Goal: Task Accomplishment & Management: Manage account settings

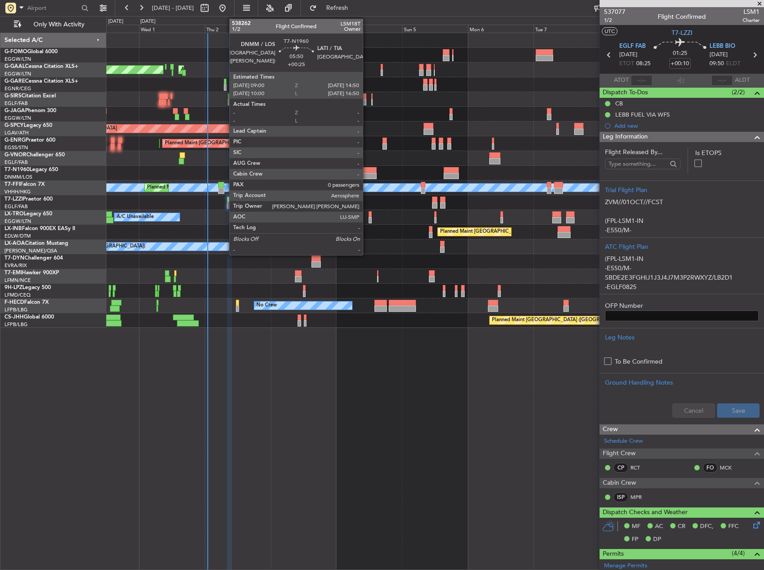
click at [367, 170] on div at bounding box center [369, 170] width 16 height 6
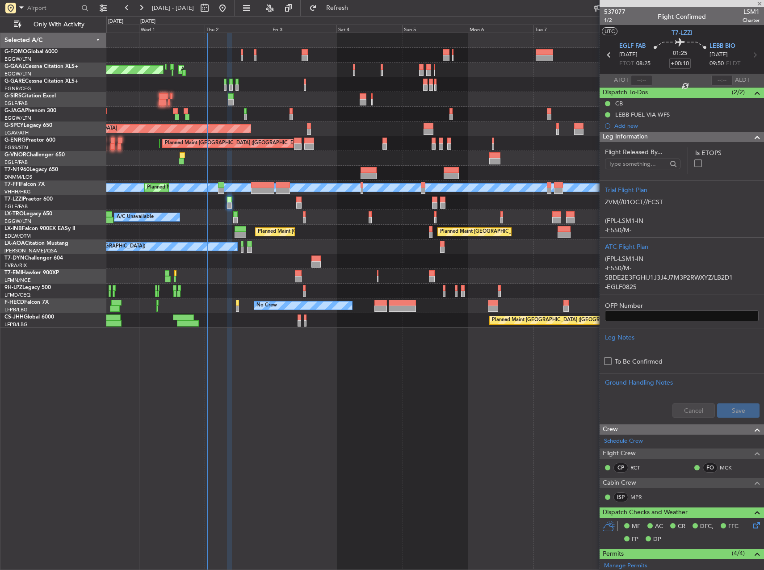
type input "+00:25"
type input "0"
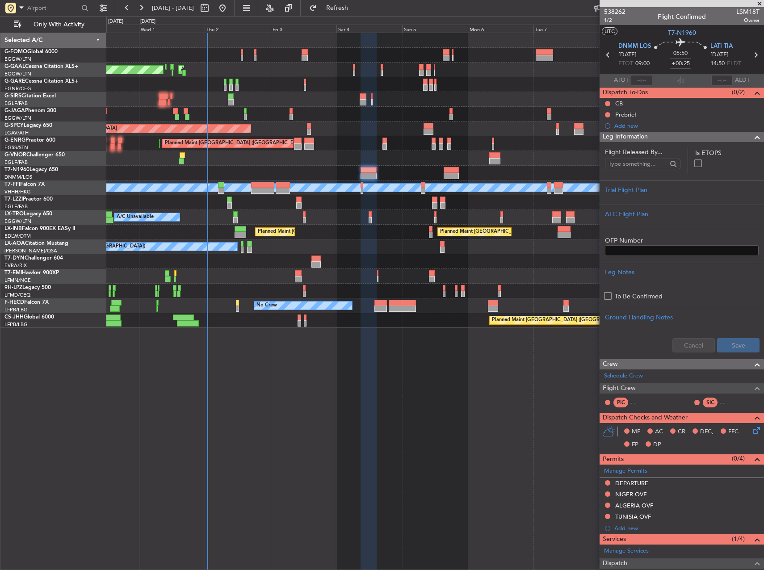
click at [302, 143] on div at bounding box center [298, 146] width 8 height 6
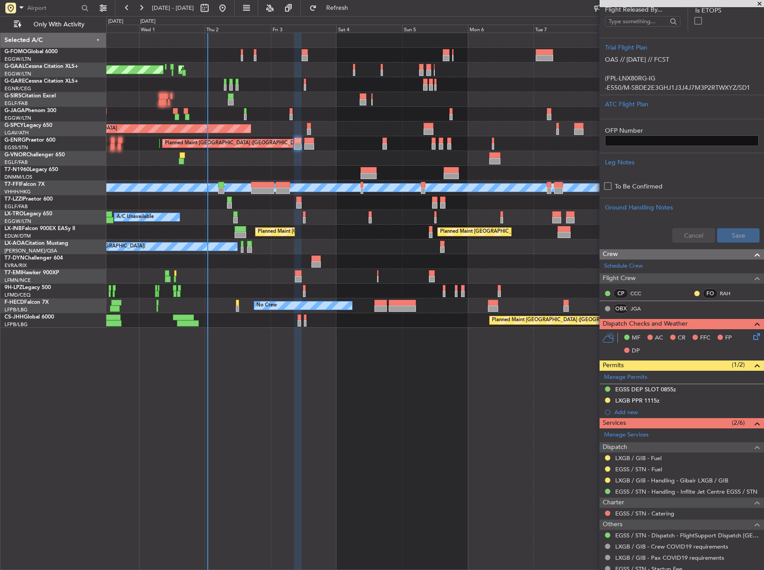
scroll to position [183, 0]
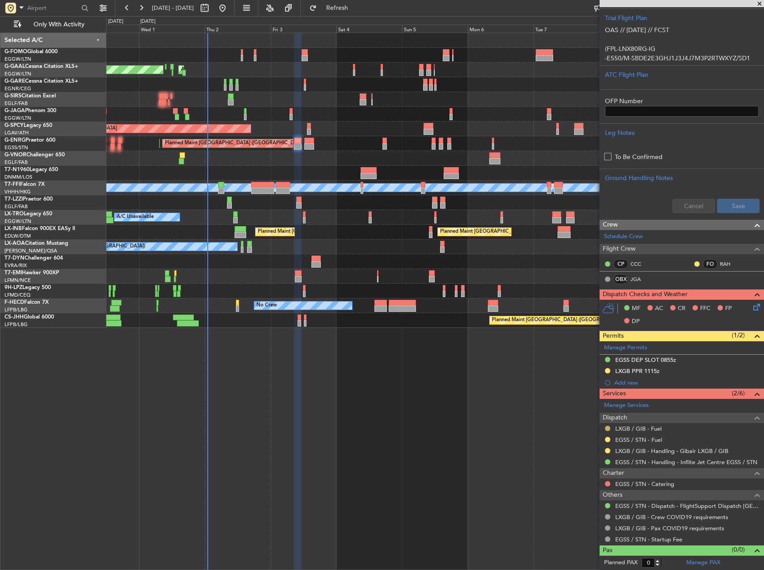
click at [606, 427] on button at bounding box center [607, 428] width 5 height 5
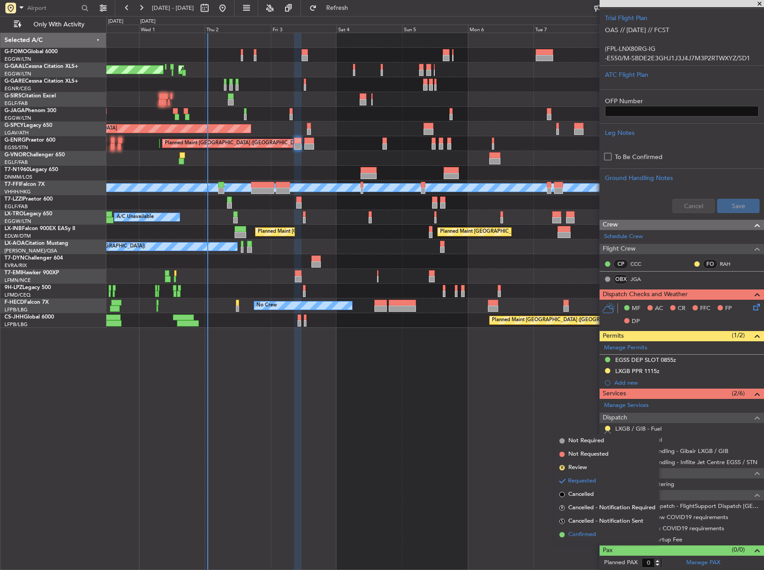
click at [596, 533] on span "Confirmed" at bounding box center [582, 534] width 28 height 9
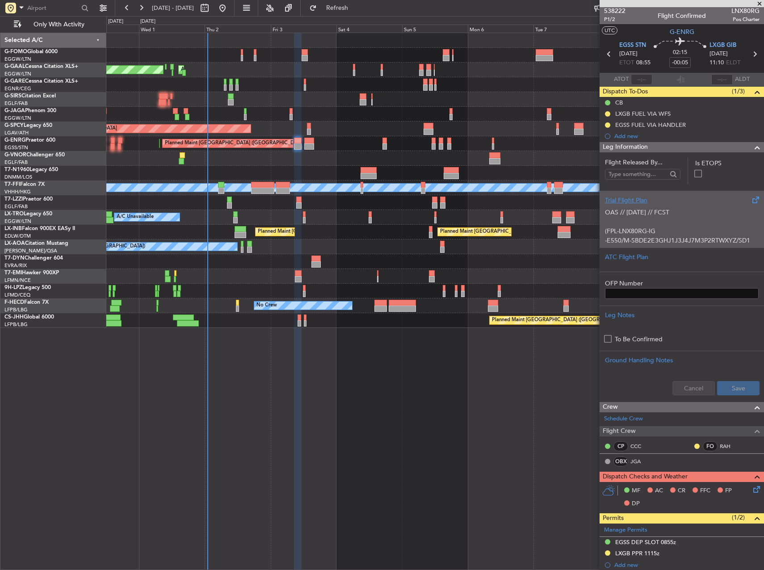
scroll to position [0, 0]
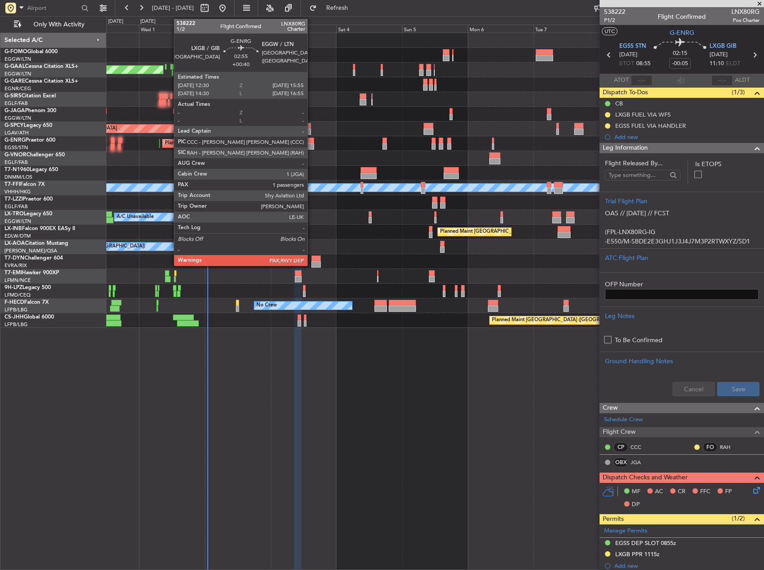
click at [311, 141] on div at bounding box center [308, 141] width 9 height 6
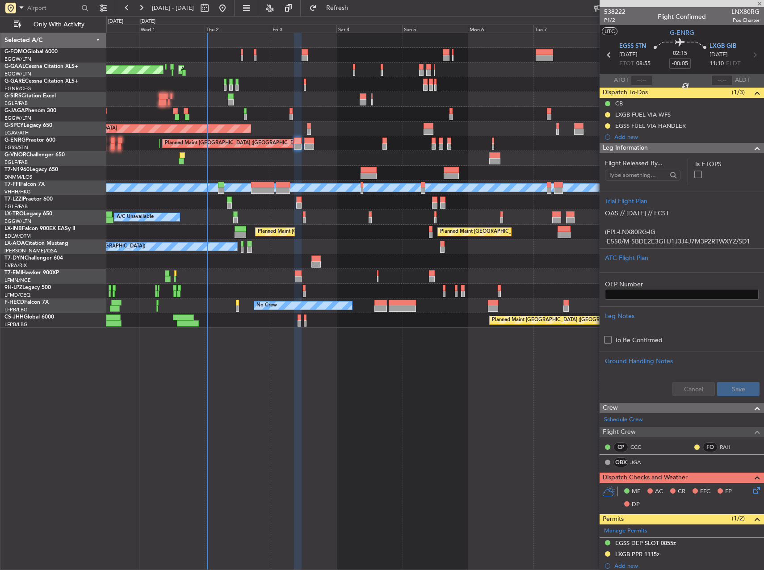
type input "+00:40"
type input "4"
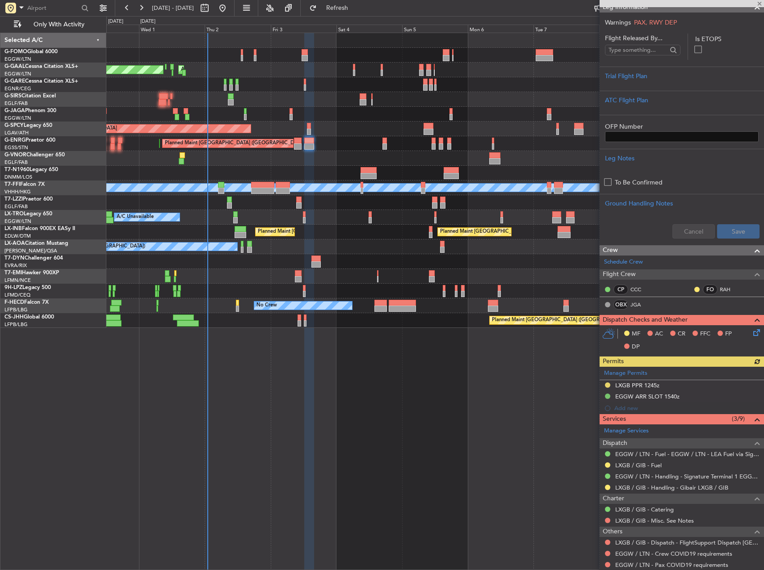
scroll to position [41, 0]
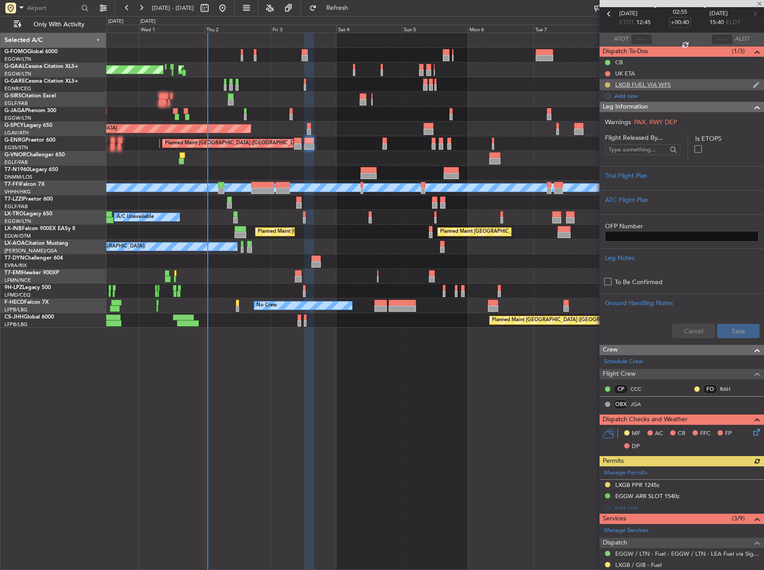
click at [606, 85] on button at bounding box center [607, 84] width 5 height 5
click at [608, 125] on span "Completed" at bounding box center [610, 124] width 29 height 9
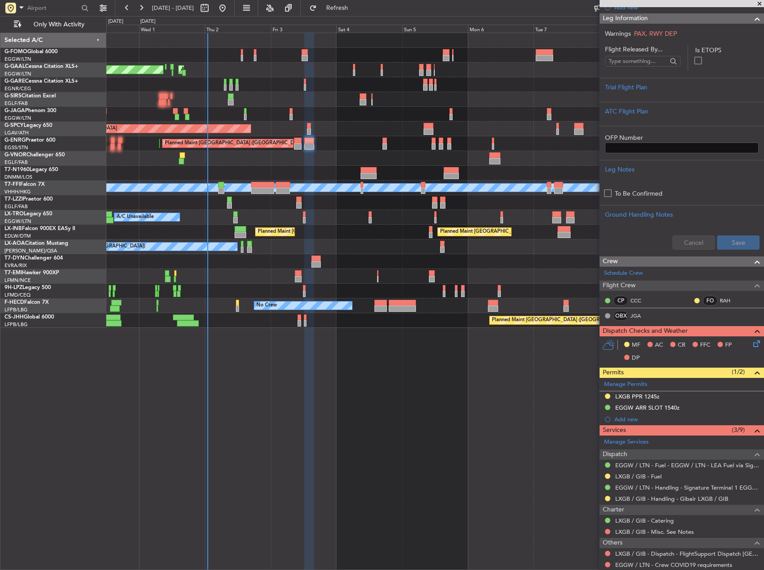
scroll to position [220, 0]
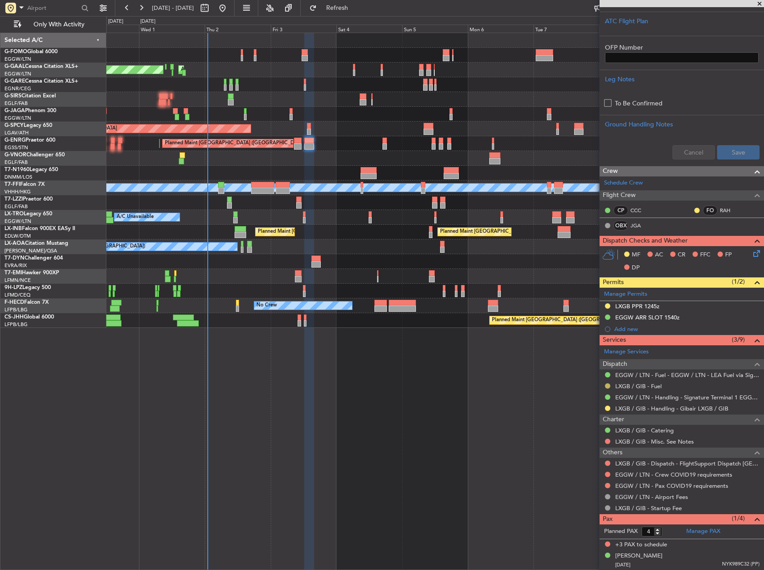
click at [606, 386] on button at bounding box center [607, 385] width 5 height 5
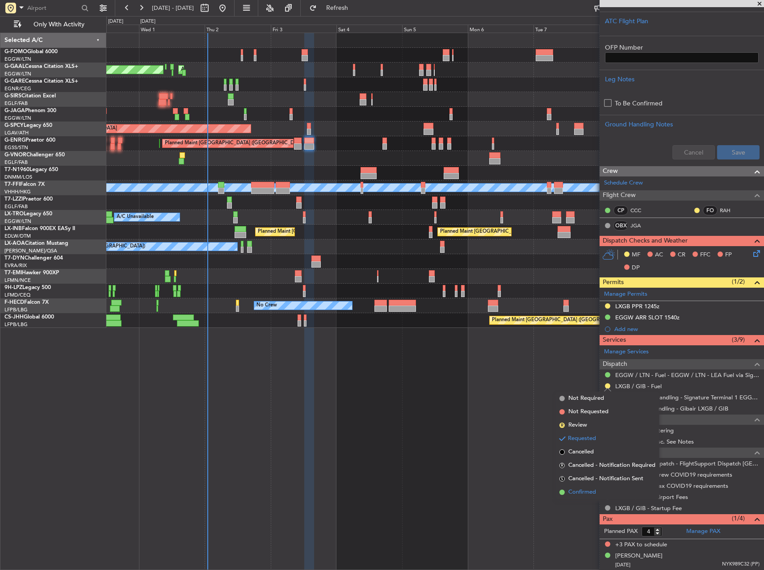
click at [592, 491] on span "Confirmed" at bounding box center [582, 492] width 28 height 9
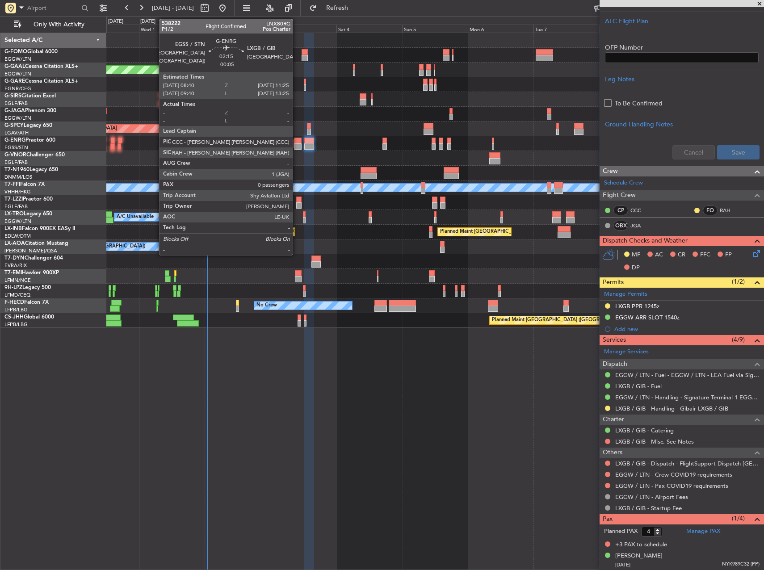
click at [297, 143] on div at bounding box center [298, 146] width 8 height 6
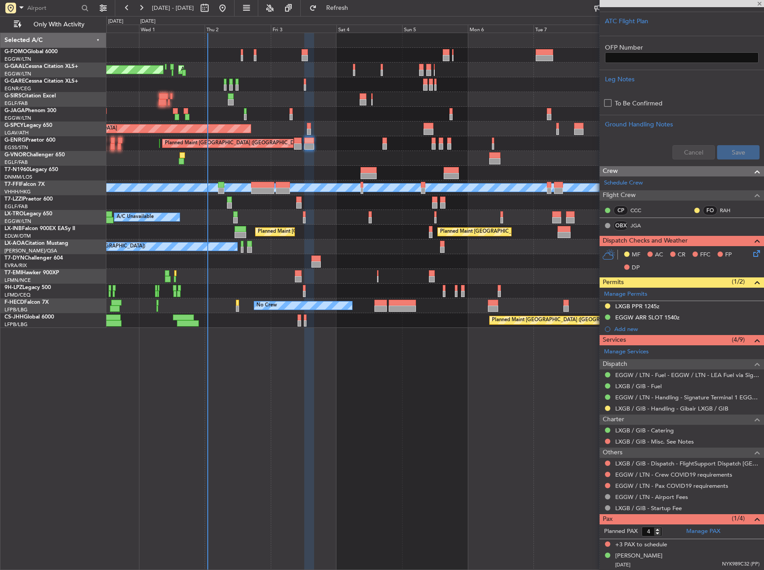
type input "-00:05"
type input "0"
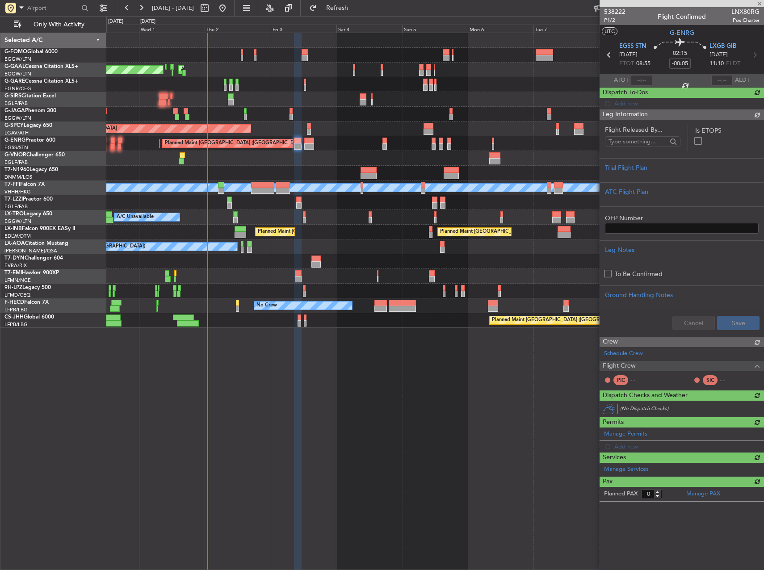
scroll to position [0, 0]
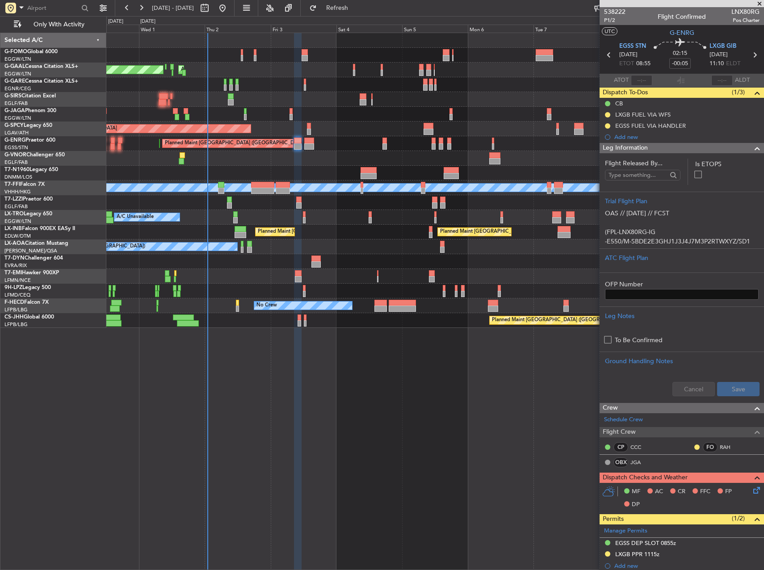
click at [607, 117] on mat-tooltip-component "In Progress" at bounding box center [608, 129] width 42 height 24
click at [608, 116] on button at bounding box center [607, 114] width 5 height 5
click at [609, 155] on span "Completed" at bounding box center [610, 154] width 29 height 9
click at [608, 125] on button at bounding box center [607, 125] width 5 height 5
click at [605, 166] on span "Completed" at bounding box center [610, 165] width 29 height 9
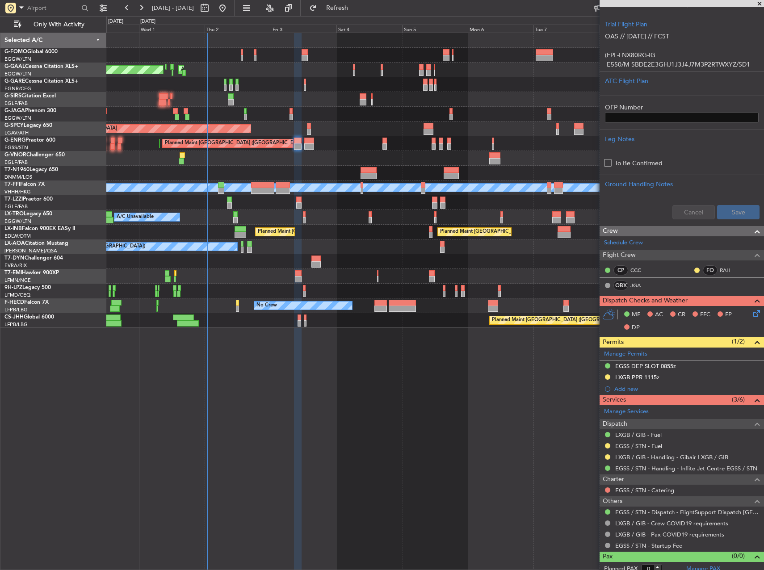
scroll to position [179, 0]
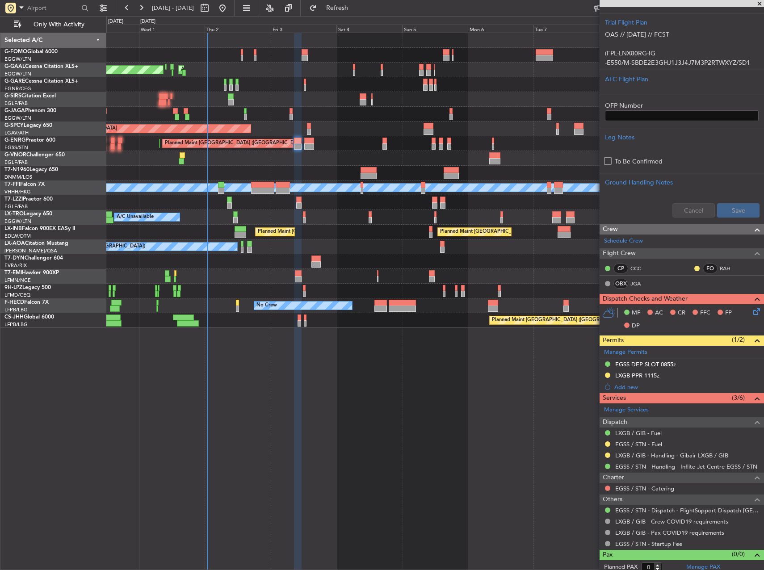
click at [609, 459] on mat-tooltip-component "Requested" at bounding box center [608, 469] width 40 height 24
click at [608, 457] on button at bounding box center [607, 455] width 5 height 5
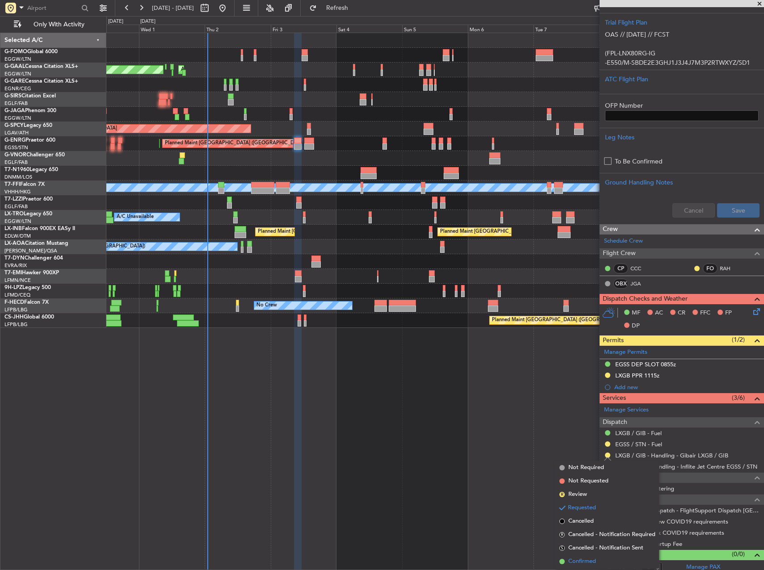
click at [598, 559] on li "Confirmed" at bounding box center [607, 561] width 103 height 13
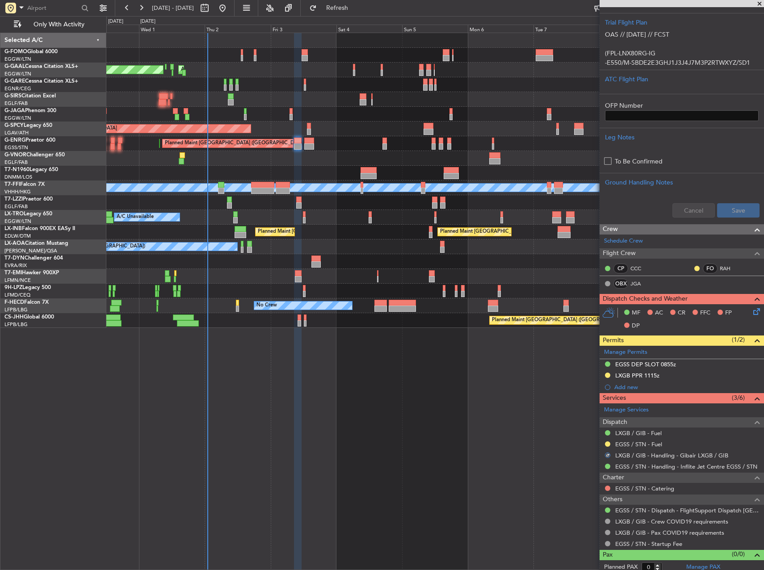
click at [483, 423] on div "Planned Maint Dusseldorf AOG Maint [GEOGRAPHIC_DATA] Owner Owner Planned Maint …" at bounding box center [435, 301] width 658 height 537
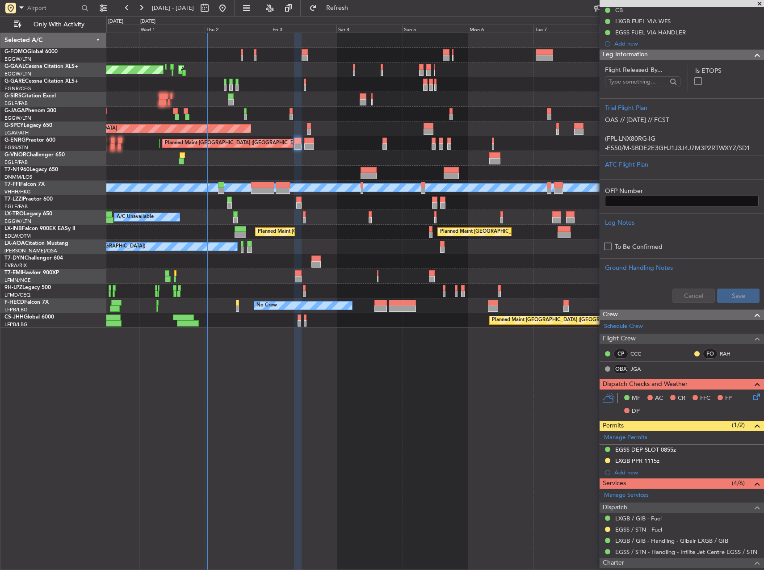
scroll to position [0, 0]
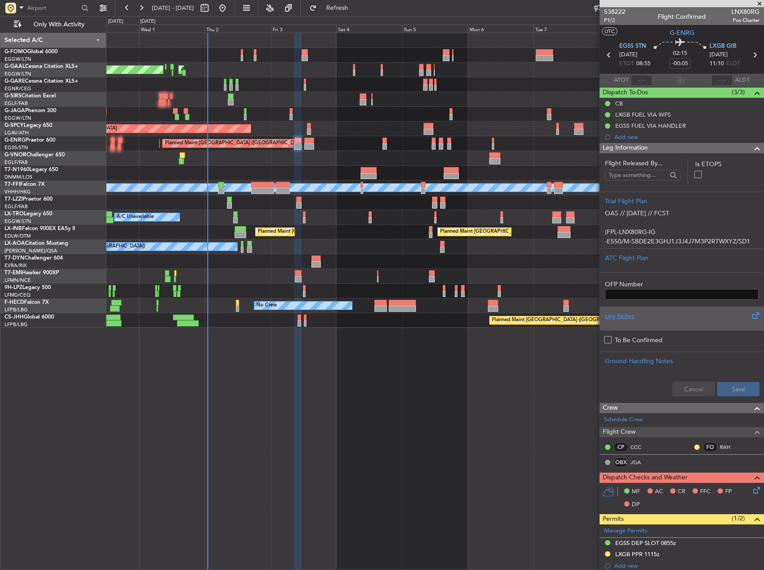
click at [689, 323] on div at bounding box center [682, 323] width 154 height 5
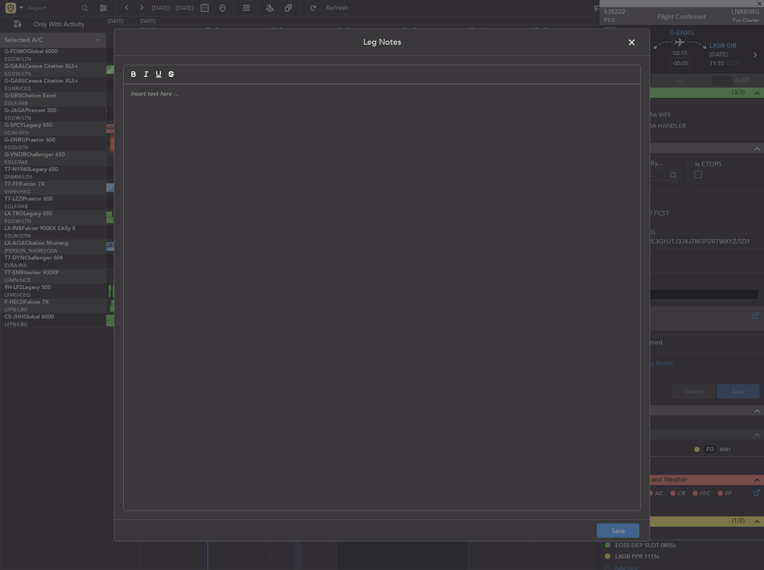
click at [463, 237] on div at bounding box center [382, 297] width 516 height 426
click at [623, 530] on button "Save" at bounding box center [618, 531] width 42 height 14
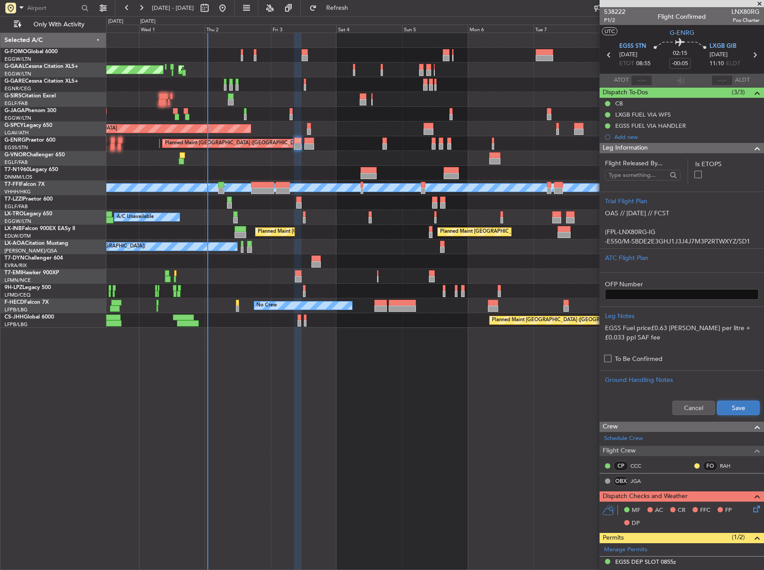
click at [750, 408] on button "Save" at bounding box center [738, 408] width 42 height 14
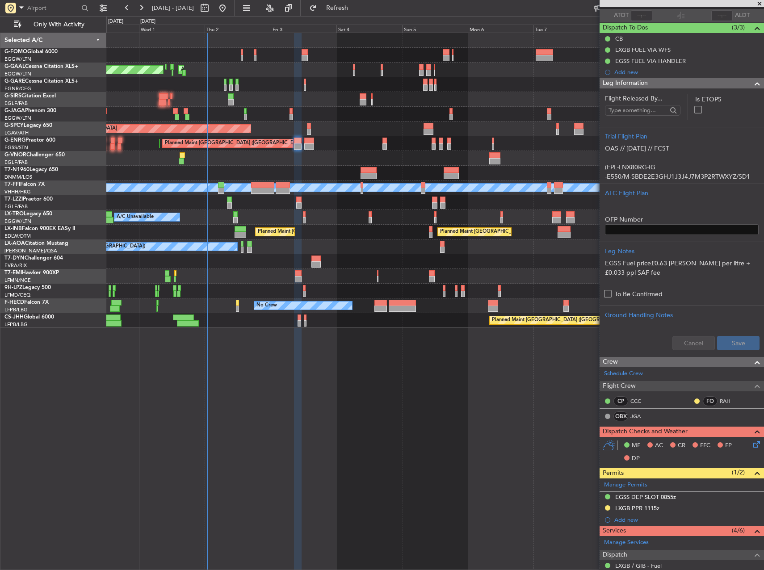
scroll to position [202, 0]
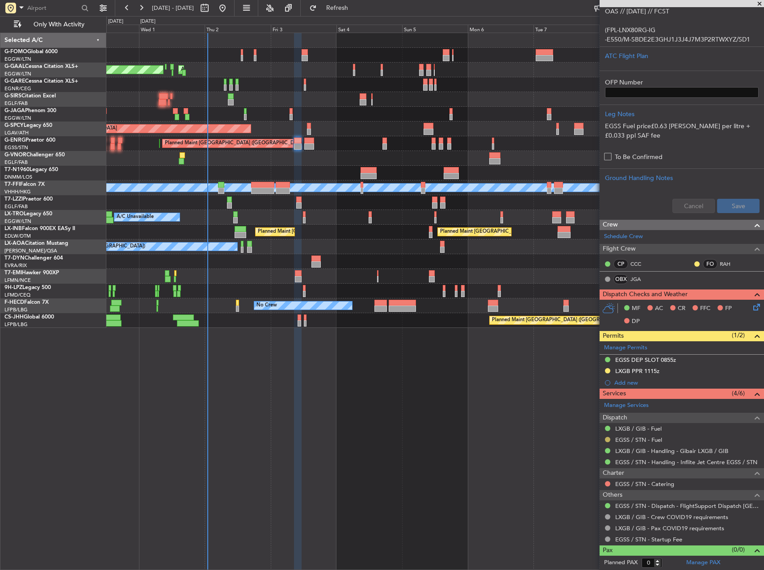
click at [609, 441] on button at bounding box center [607, 439] width 5 height 5
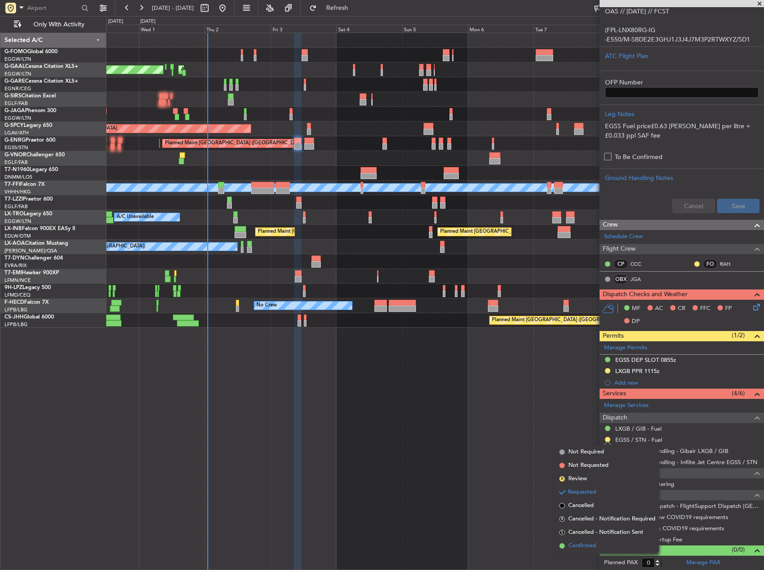
click at [598, 545] on li "Confirmed" at bounding box center [607, 545] width 103 height 13
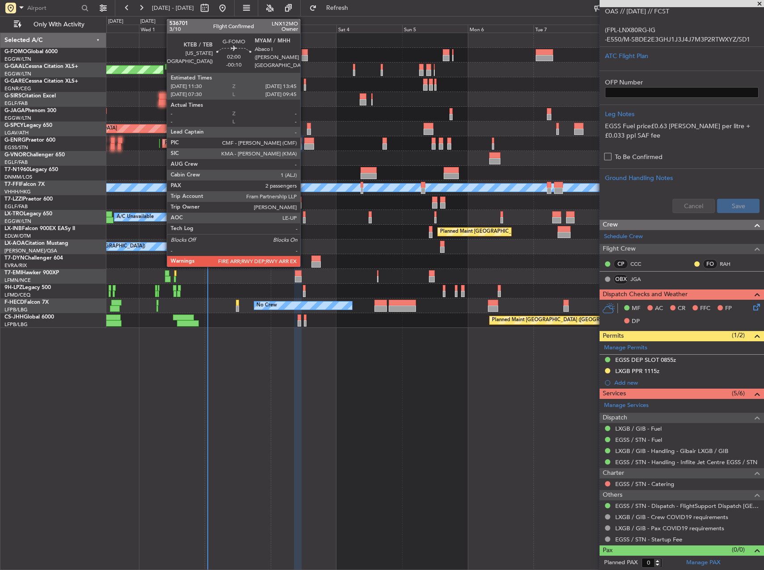
click at [304, 51] on div at bounding box center [305, 52] width 6 height 6
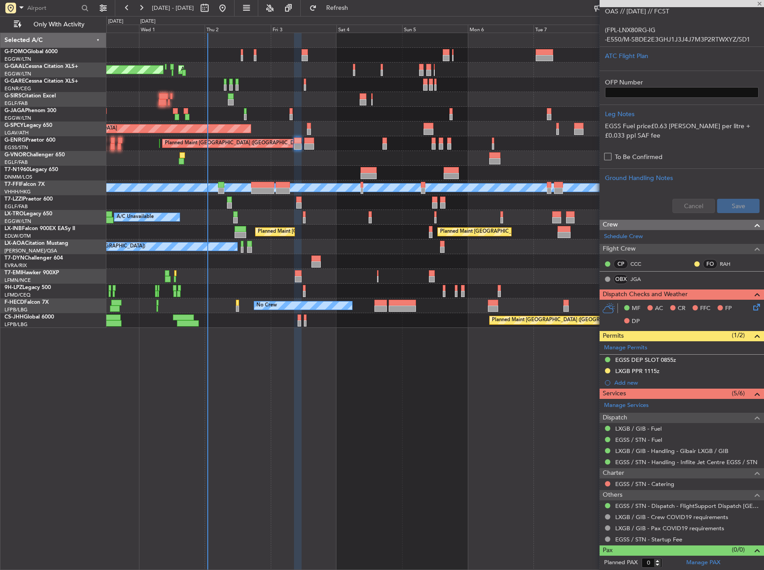
type input "-00:10"
type input "2"
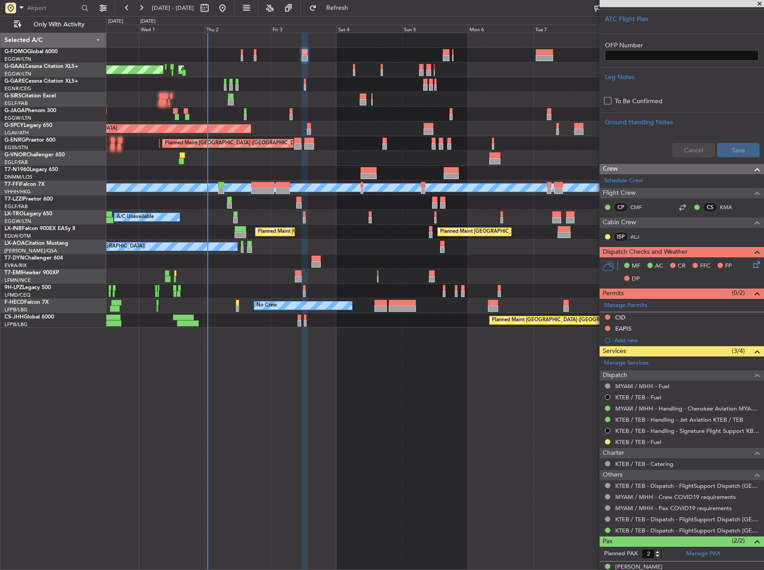
scroll to position [286, 0]
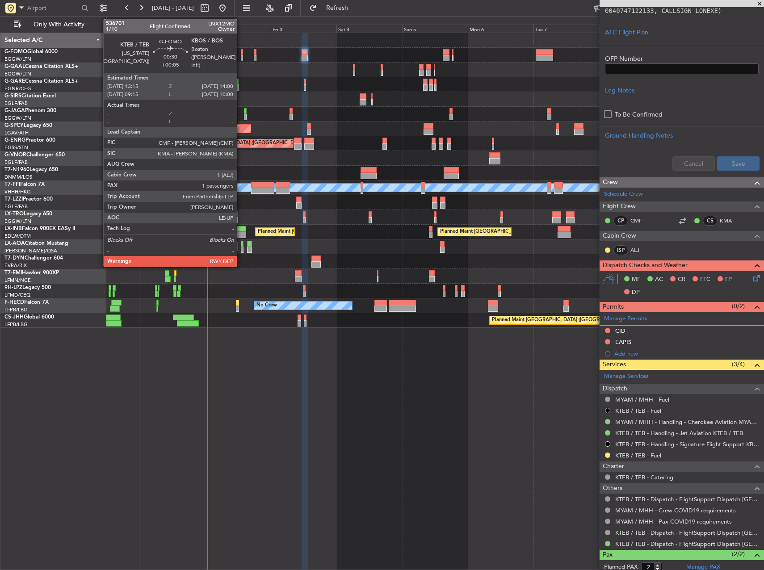
click at [241, 58] on div at bounding box center [242, 58] width 2 height 6
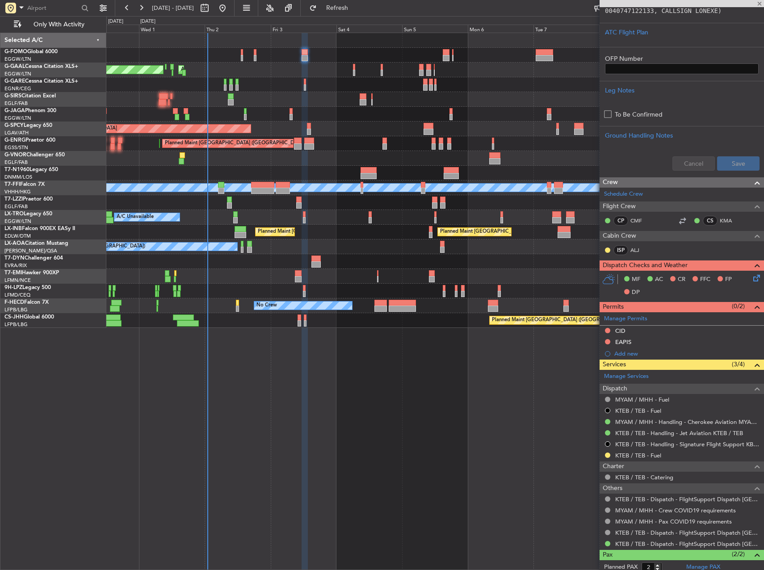
type input "+00:05"
type input "1"
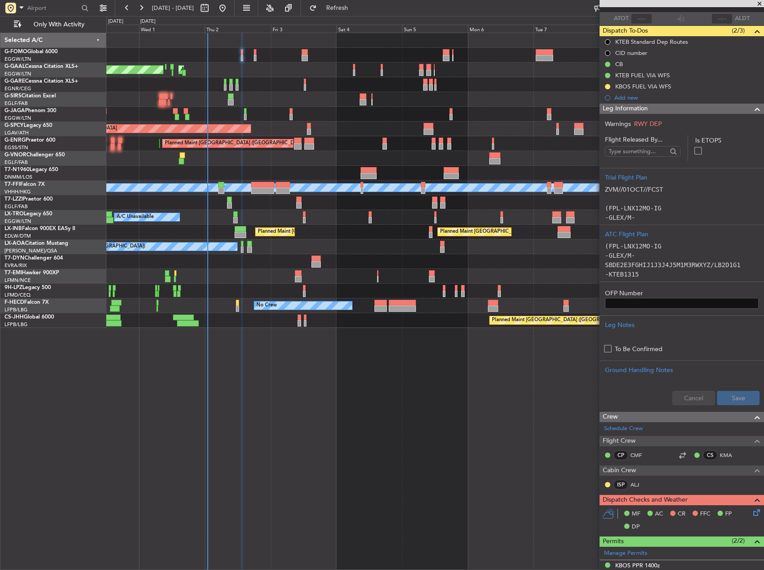
scroll to position [45, 0]
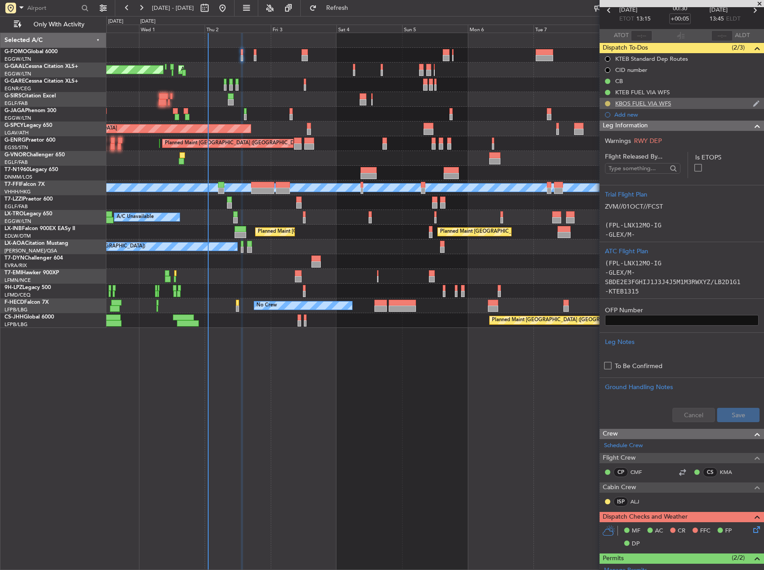
click at [609, 103] on button at bounding box center [607, 103] width 5 height 5
click at [603, 153] on span "Cancelled" at bounding box center [608, 156] width 25 height 9
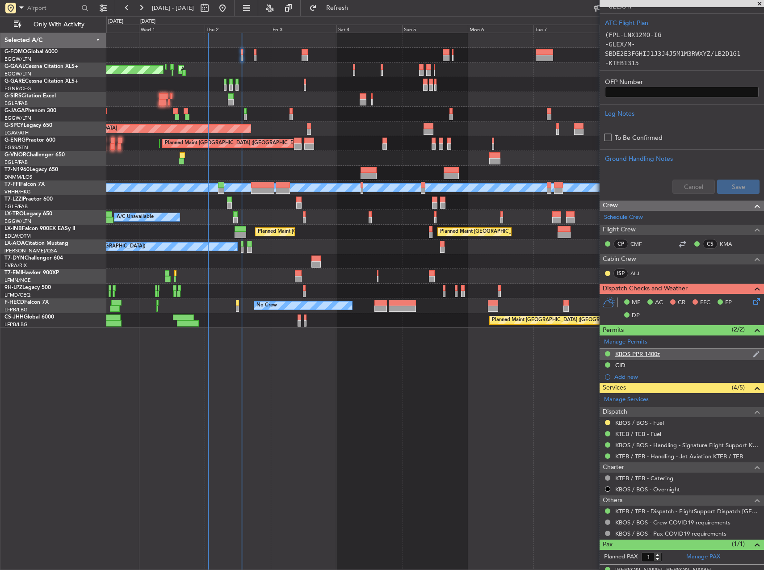
scroll to position [287, 0]
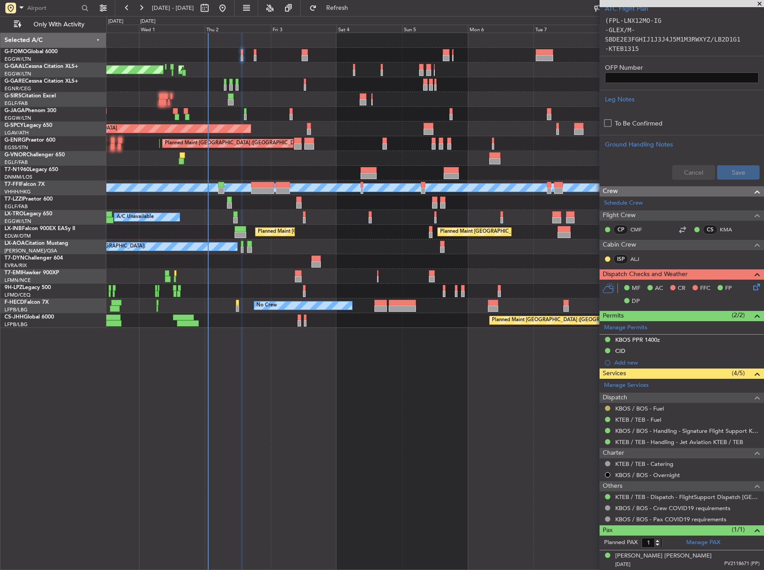
click at [607, 408] on button at bounding box center [607, 408] width 5 height 5
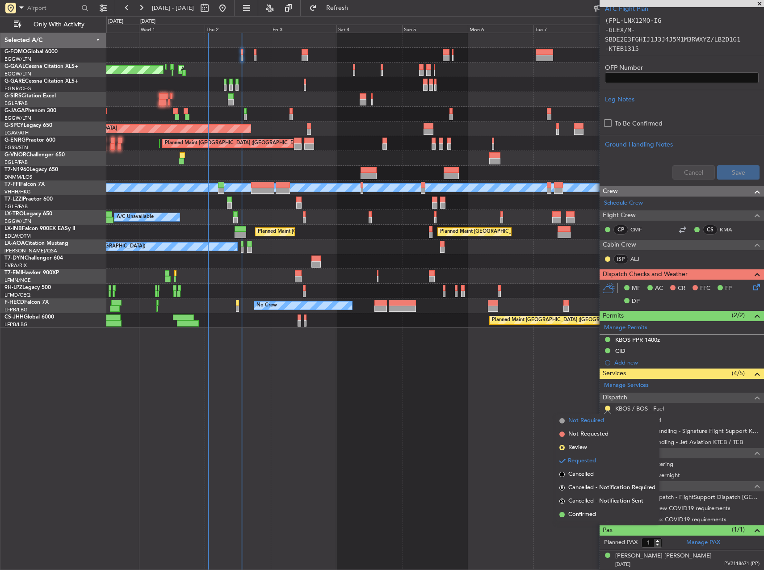
click at [586, 419] on span "Not Required" at bounding box center [586, 420] width 36 height 9
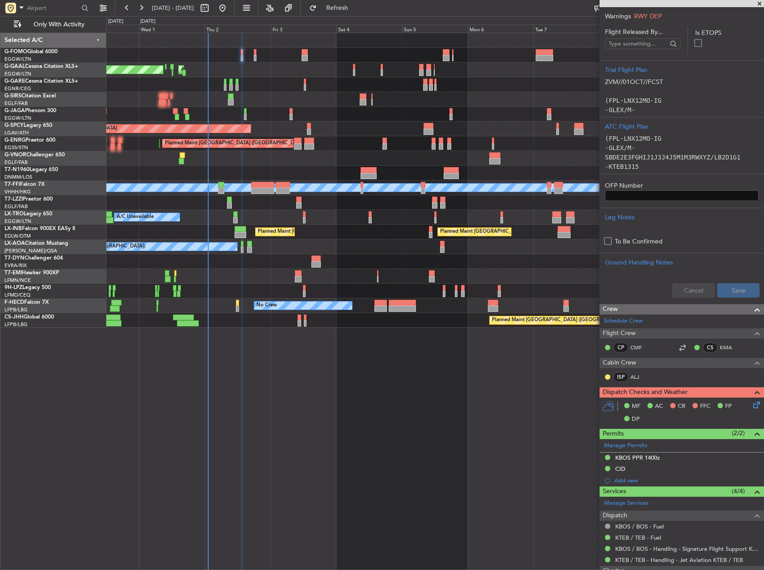
scroll to position [0, 0]
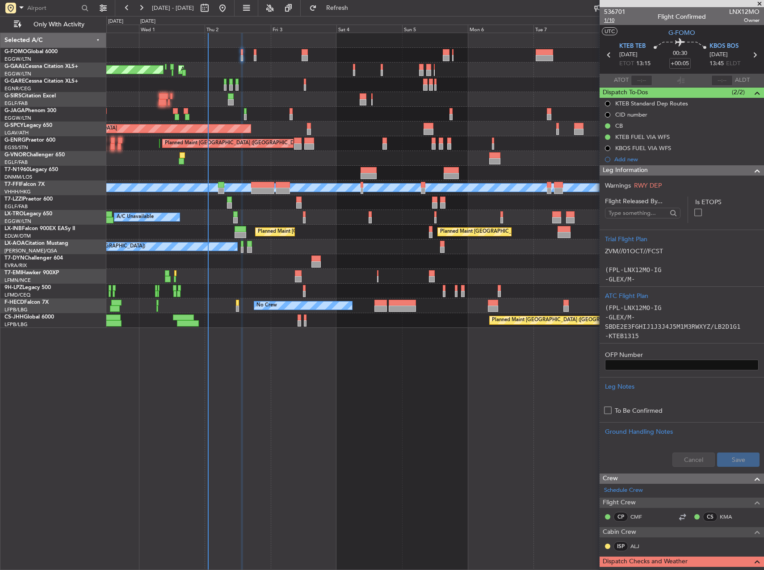
click at [612, 21] on span "1/10" at bounding box center [614, 21] width 21 height 8
click at [604, 21] on div "536701 1/10 Flight Confirmed LNX12MO Owner" at bounding box center [682, 16] width 164 height 18
click at [606, 17] on span "1/10" at bounding box center [614, 21] width 21 height 8
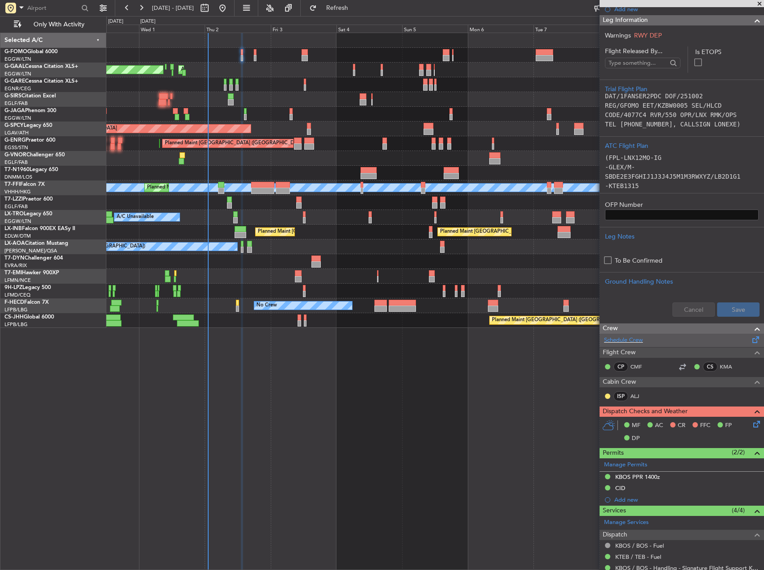
scroll to position [287, 0]
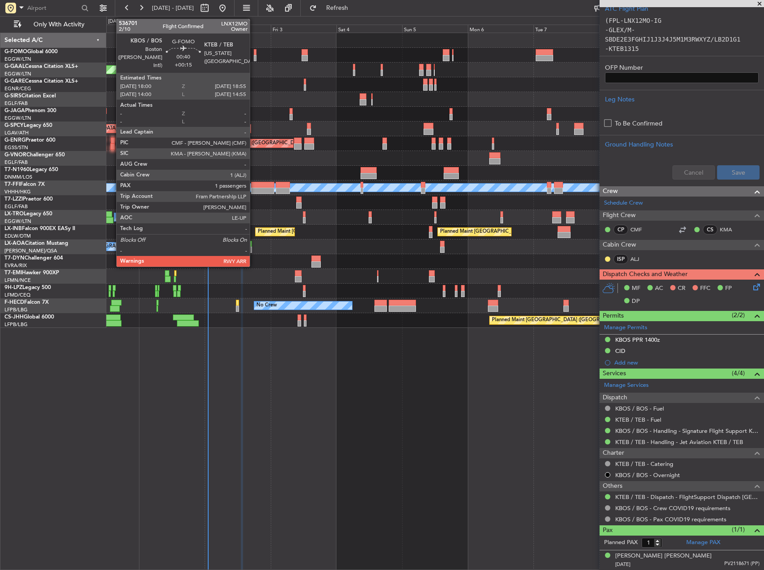
click at [254, 52] on div at bounding box center [255, 52] width 3 height 6
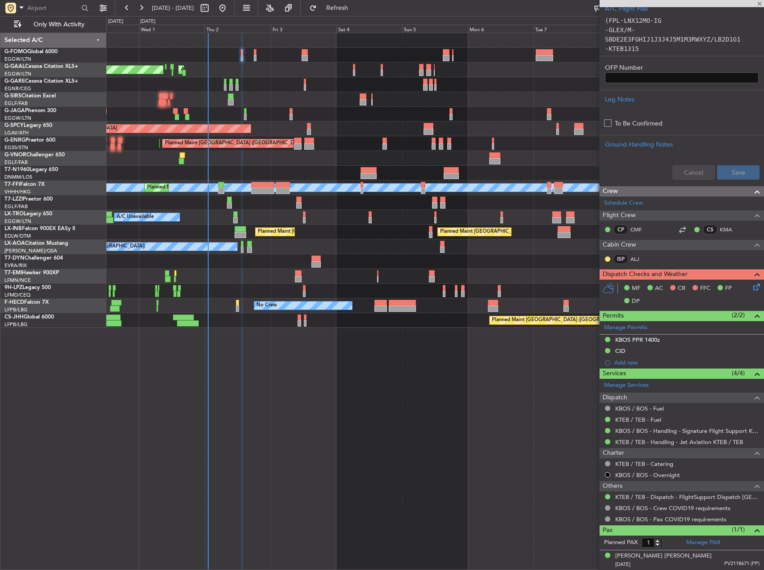
type input "+00:15"
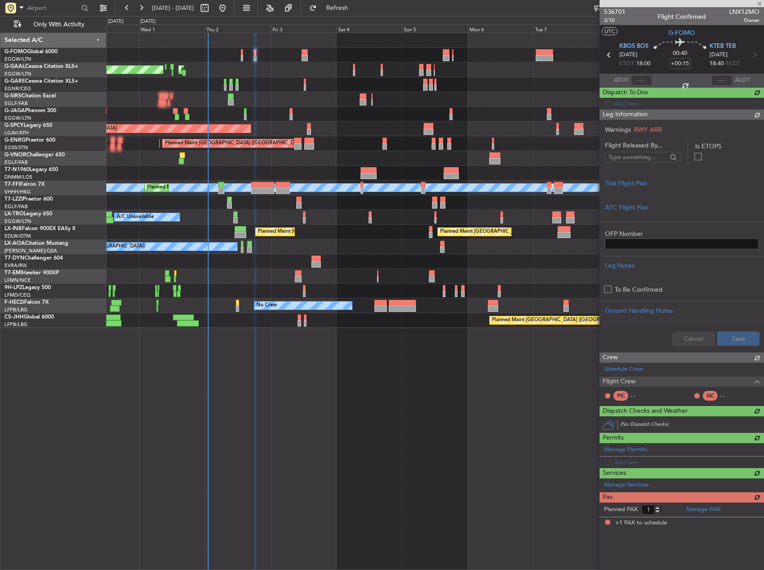
scroll to position [0, 0]
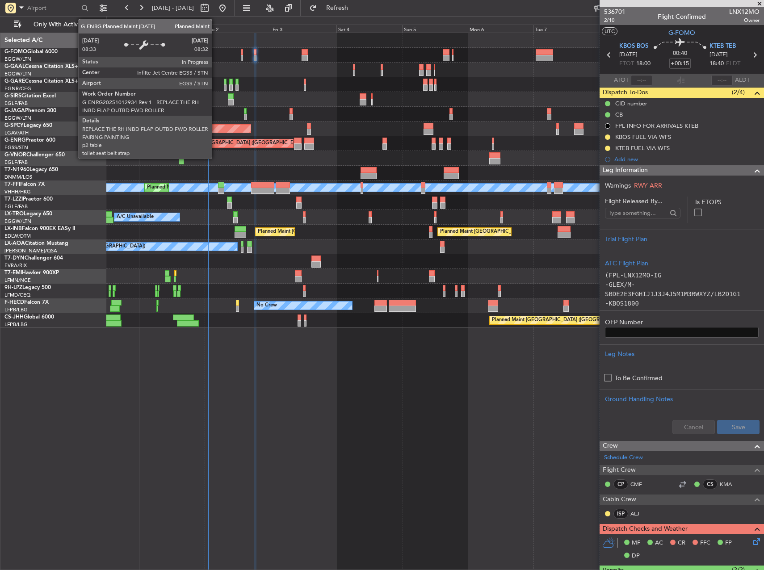
click at [351, 373] on div "Planned Maint Dusseldorf AOG Maint [GEOGRAPHIC_DATA] Owner Owner Planned Maint …" at bounding box center [435, 301] width 658 height 537
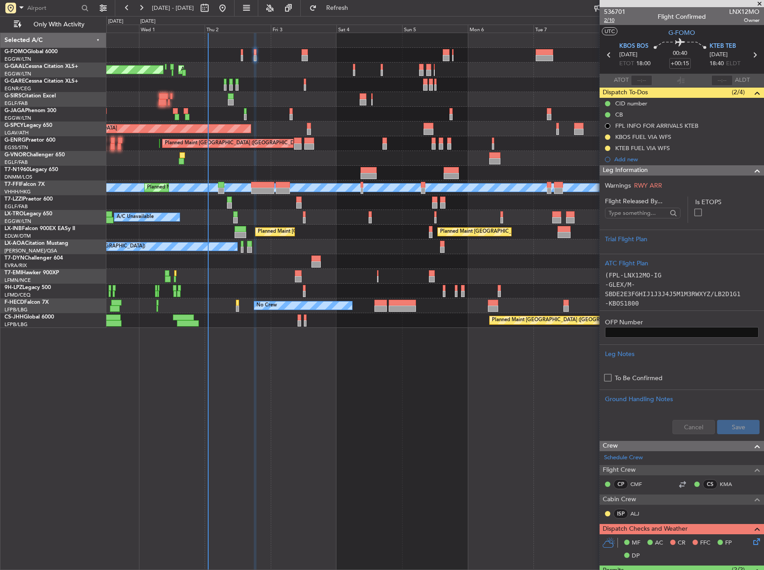
click at [604, 20] on span "2/10" at bounding box center [614, 21] width 21 height 8
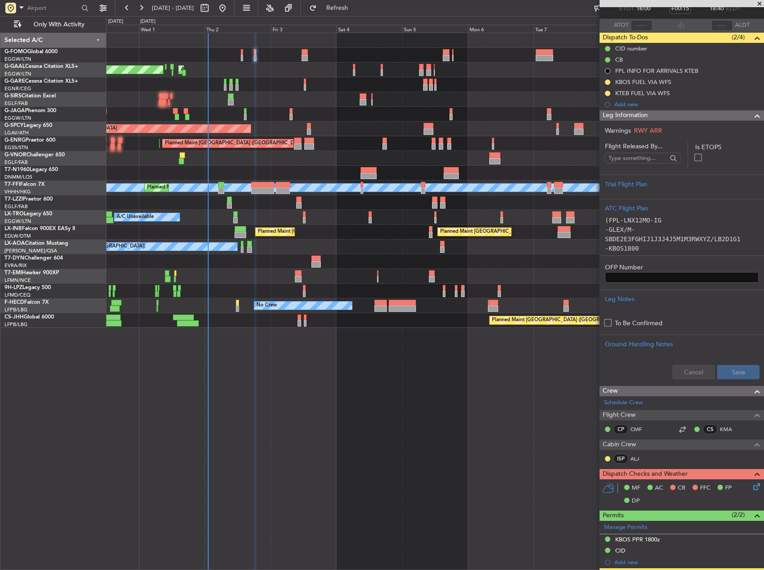
scroll to position [134, 0]
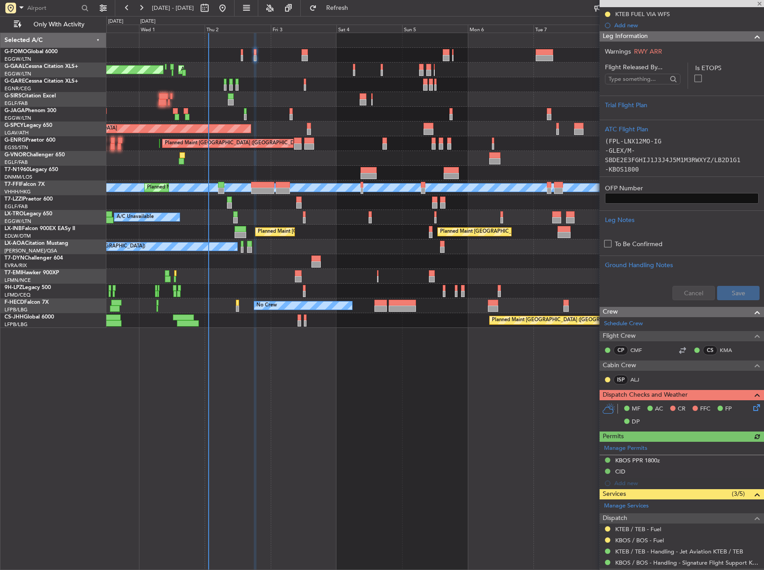
click at [371, 368] on div "Owner Planned [GEOGRAPHIC_DATA] AOG Maint [GEOGRAPHIC_DATA] Owner Planned Maint…" at bounding box center [435, 301] width 658 height 537
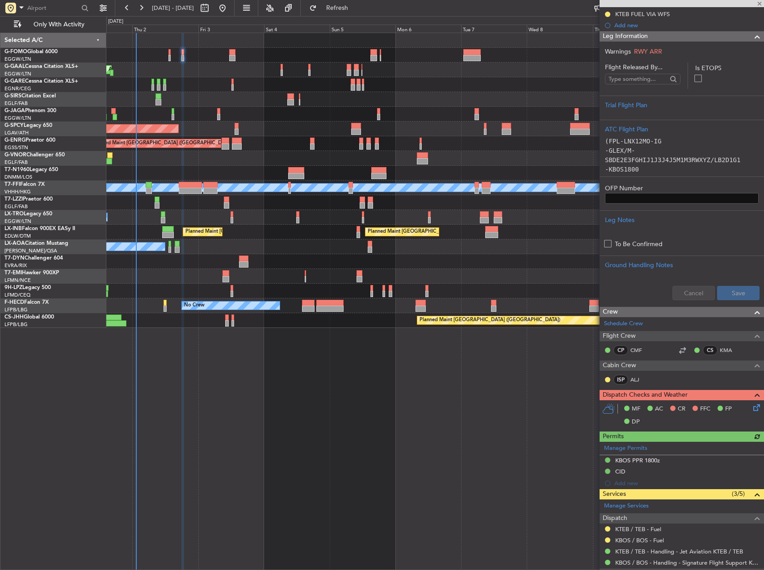
click at [395, 254] on div at bounding box center [434, 261] width 657 height 15
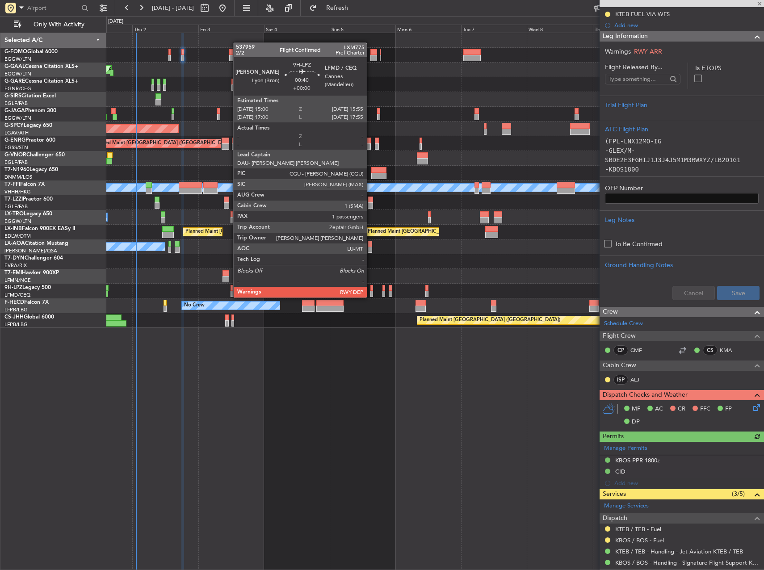
click at [371, 289] on div at bounding box center [371, 288] width 3 height 6
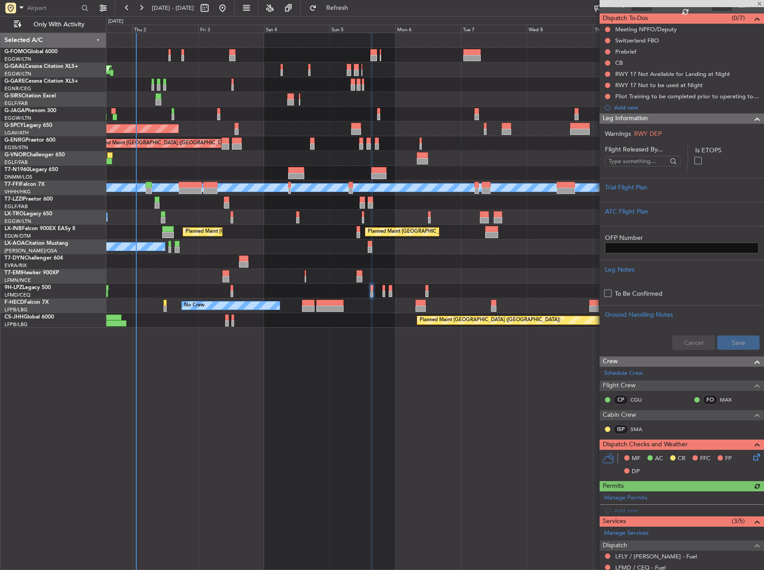
scroll to position [189, 0]
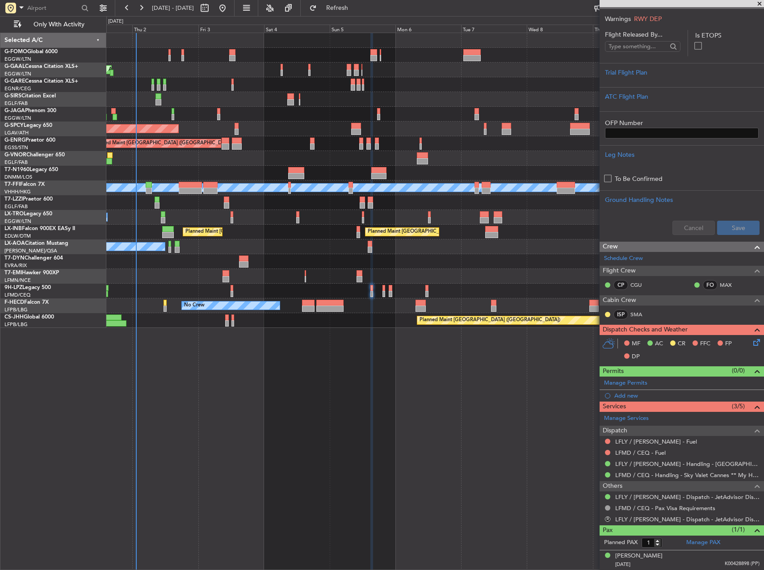
click at [386, 293] on div at bounding box center [434, 291] width 657 height 15
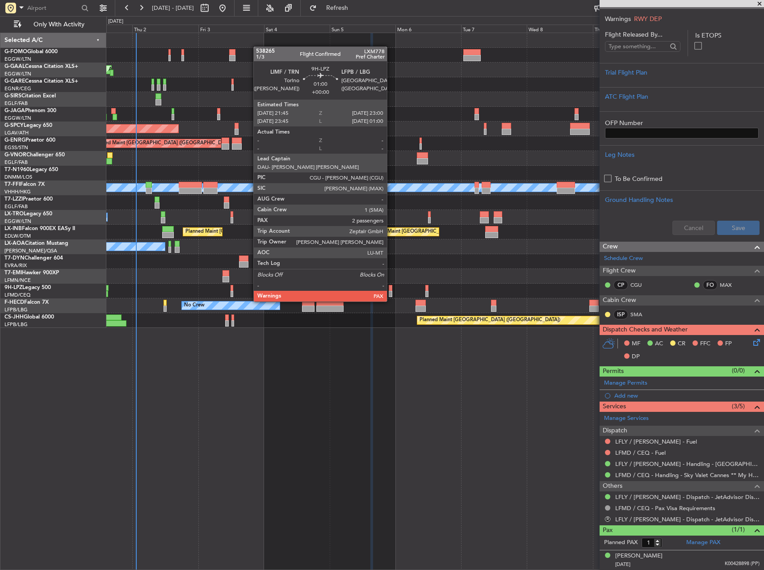
click at [391, 293] on div at bounding box center [391, 294] width 4 height 6
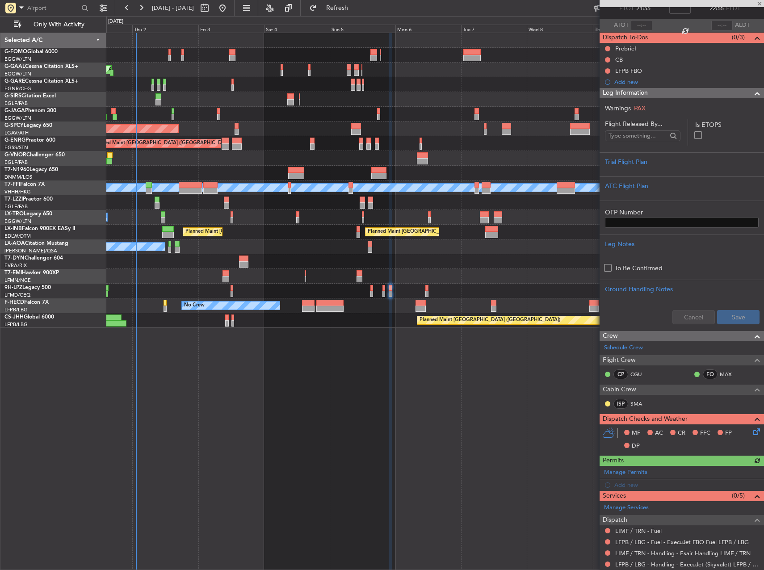
scroll to position [124, 0]
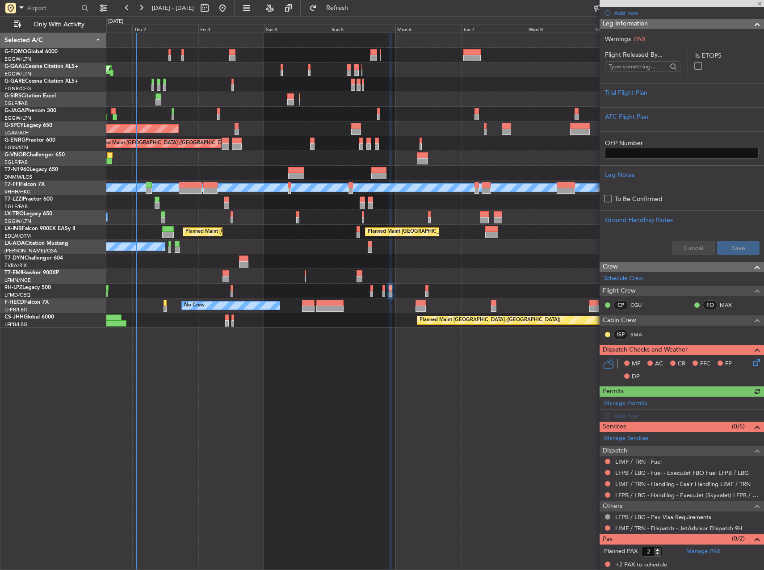
click at [678, 499] on div "LFPB / LBG - Handling - ExecuJet (Skyvalet) LFPB / LBG" at bounding box center [682, 495] width 164 height 11
click at [607, 528] on button at bounding box center [607, 527] width 5 height 5
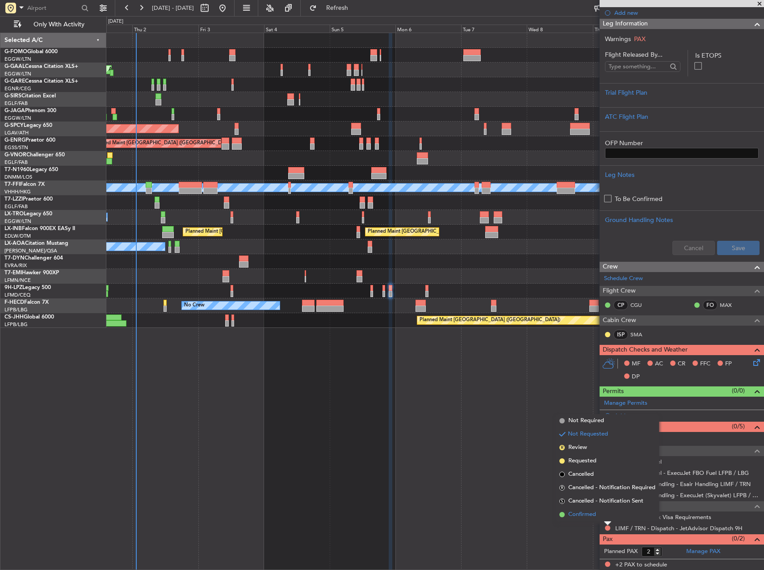
click at [589, 511] on span "Confirmed" at bounding box center [582, 514] width 28 height 9
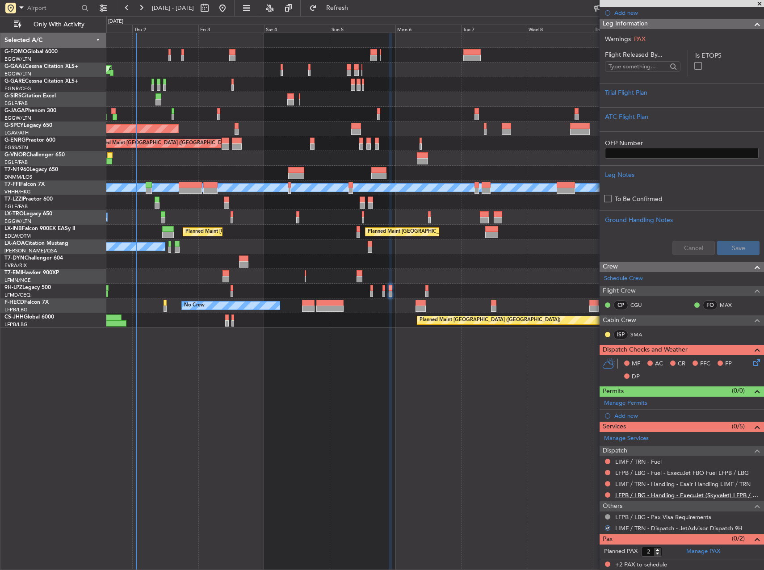
click at [642, 491] on link "LFPB / LBG - Handling - ExecuJet (Skyvalet) LFPB / LBG" at bounding box center [687, 495] width 144 height 8
click at [655, 487] on mat-tooltip-component "LFPB / LBG - Fuel - ExecuJet FBO Fuel LFPB / LBG" at bounding box center [681, 488] width 129 height 24
click at [631, 486] on link "LIMF / TRN - Handling - Esair Handling LIMF / TRN" at bounding box center [682, 484] width 135 height 8
click at [650, 498] on link "LFPB / LBG - Handling - ExecuJet (Skyvalet) LFPB / LBG" at bounding box center [687, 495] width 144 height 8
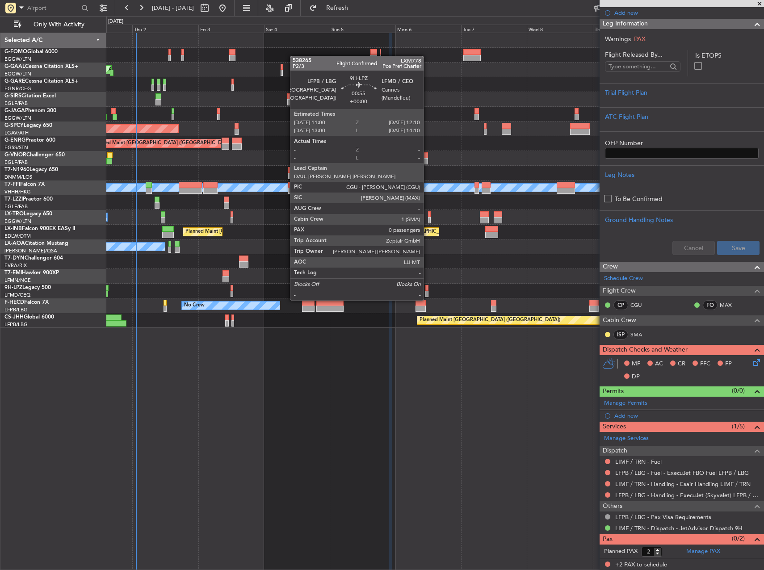
click at [428, 291] on div at bounding box center [427, 294] width 4 height 6
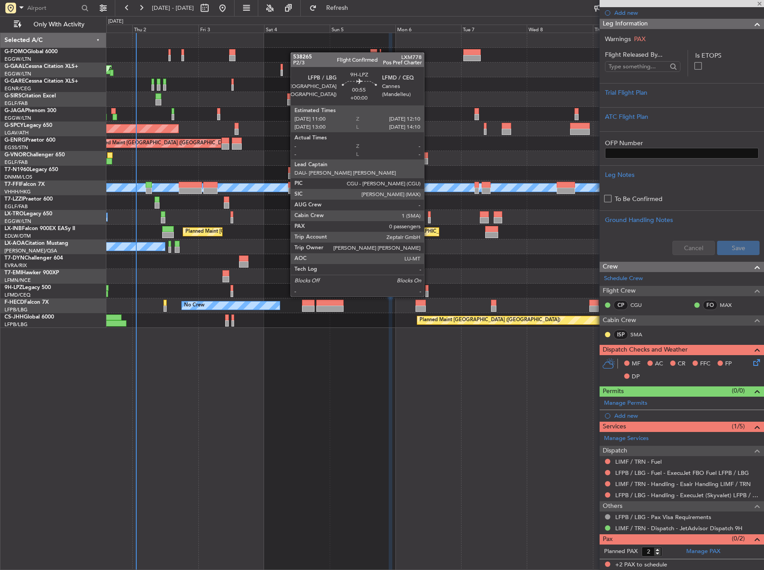
type input "0"
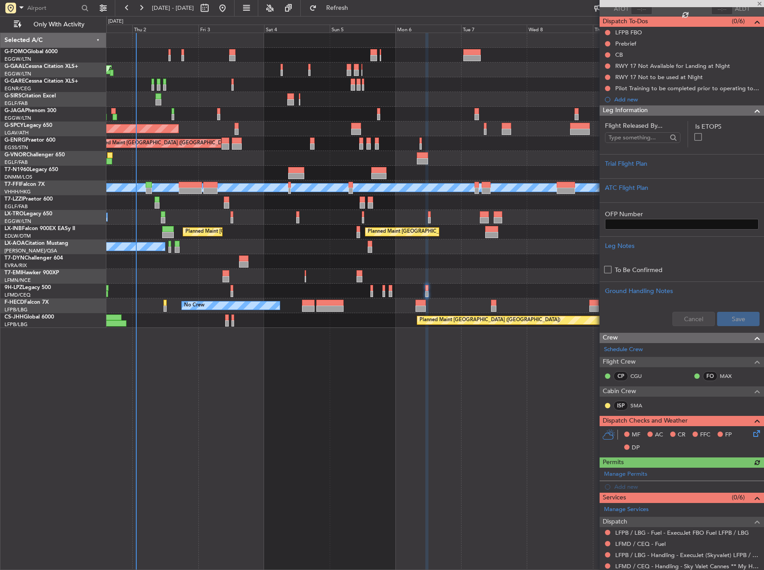
scroll to position [131, 0]
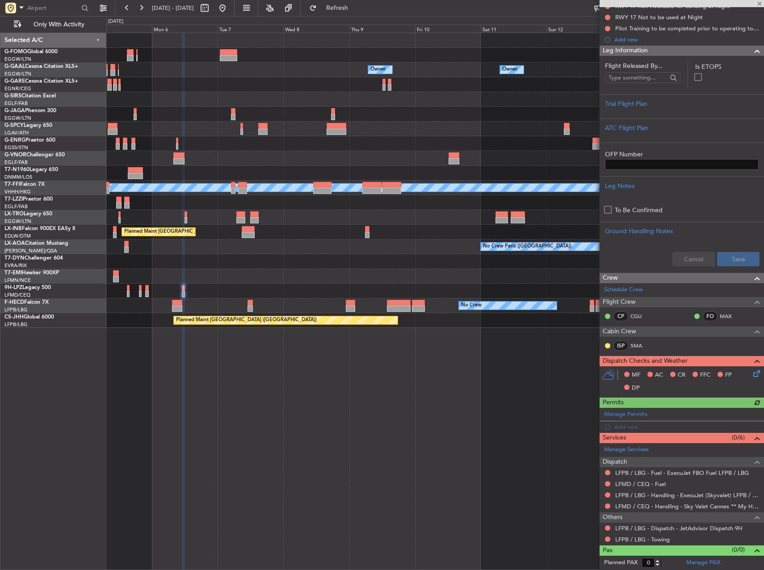
click at [193, 255] on div "Owner Owner Owner Owner No Crew Planned Maint [GEOGRAPHIC_DATA] ([GEOGRAPHIC_DA…" at bounding box center [434, 180] width 657 height 295
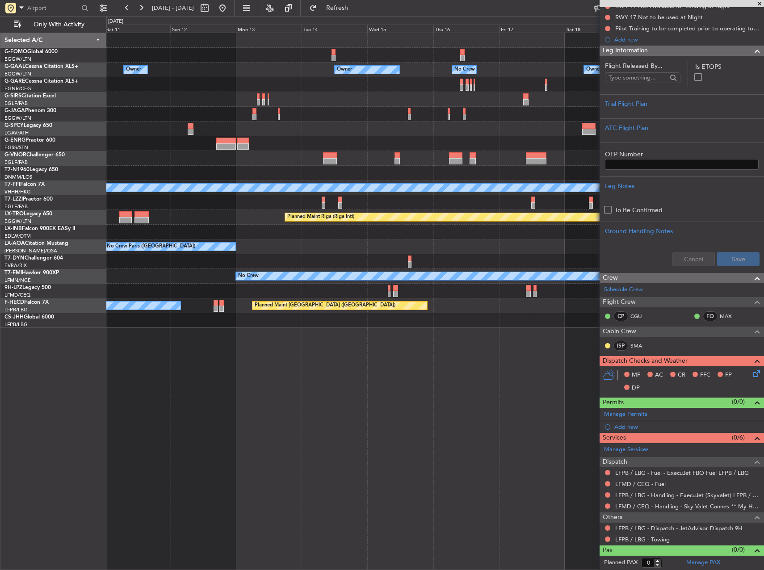
click at [261, 263] on div "Owner Owner Owner No Crew Owner Owner Planned Maint [GEOGRAPHIC_DATA] ([GEOGRAP…" at bounding box center [434, 180] width 657 height 295
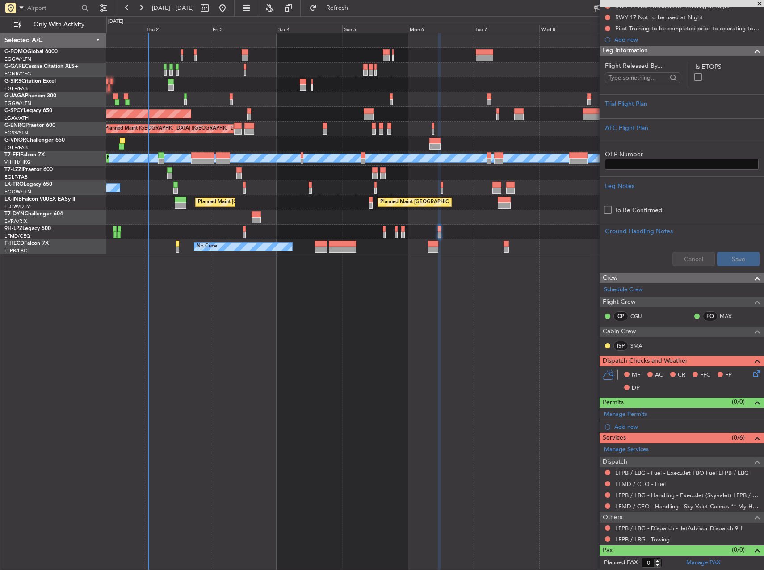
click at [764, 273] on html "[DATE] - [DATE] Refresh Quick Links Only With Activity Planned Maint [GEOGRAPHI…" at bounding box center [382, 285] width 764 height 570
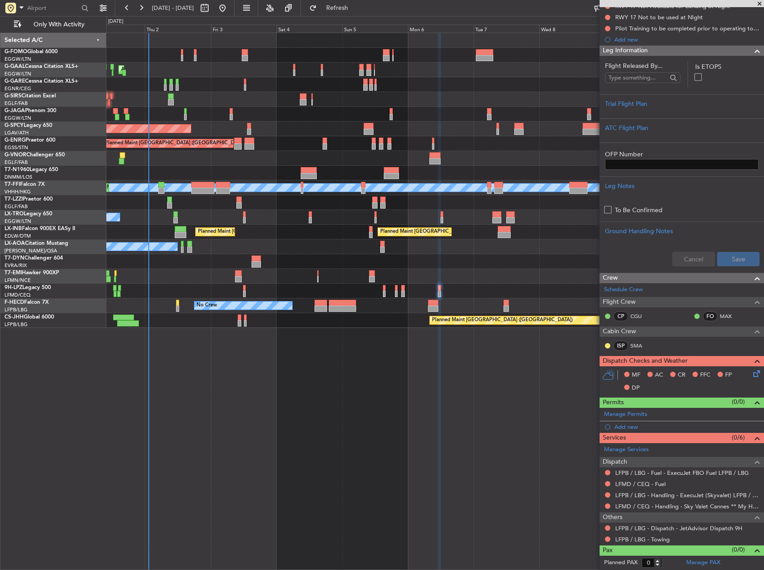
scroll to position [0, 0]
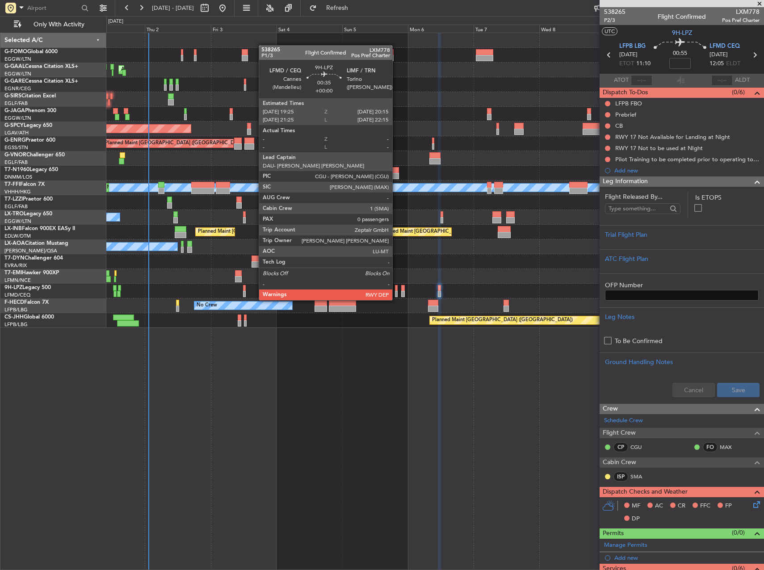
click at [396, 291] on div at bounding box center [396, 294] width 3 height 6
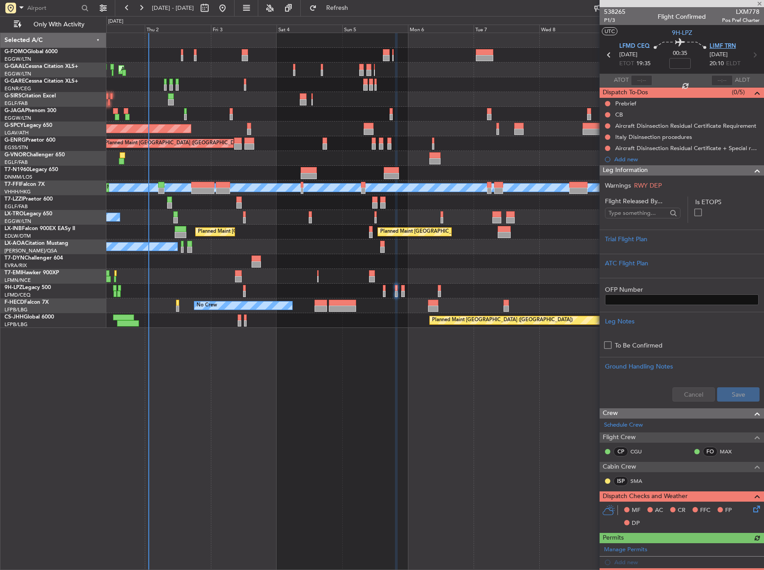
click at [721, 46] on span "LIMF TRN" at bounding box center [722, 46] width 26 height 9
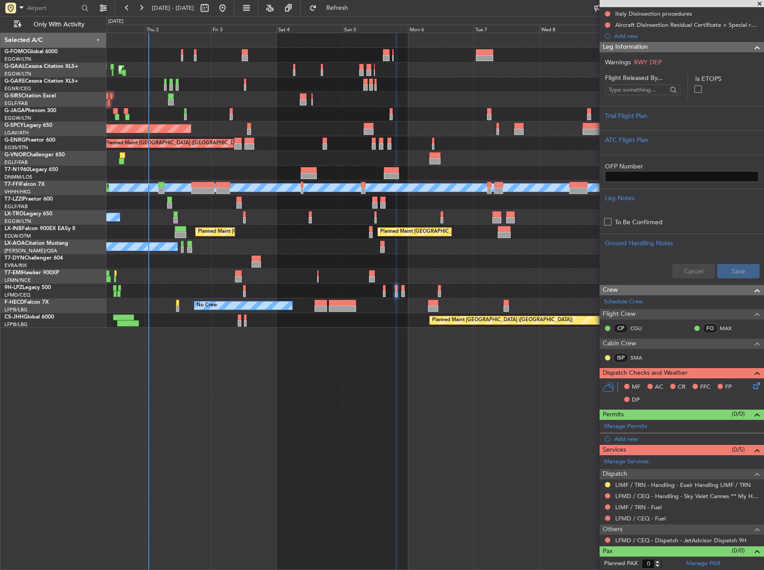
scroll to position [124, 0]
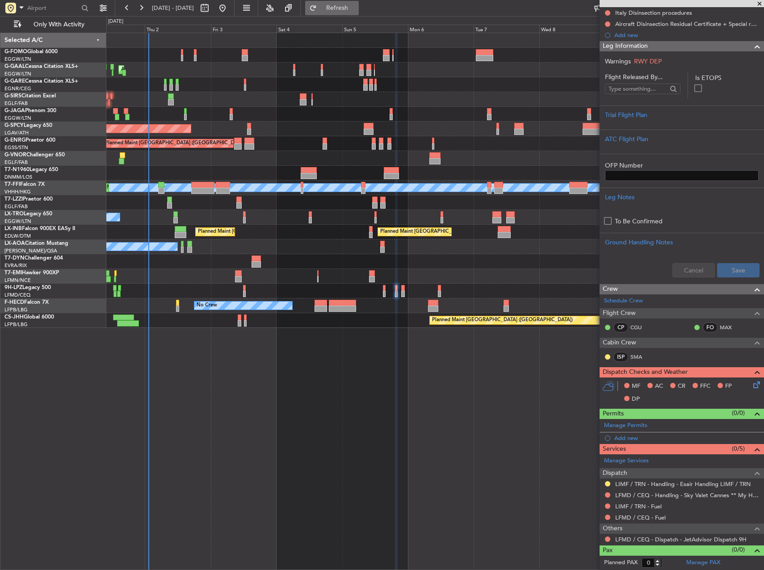
click at [344, 8] on button "Refresh" at bounding box center [332, 8] width 54 height 14
click at [606, 536] on mat-tooltip-component "Not Requested" at bounding box center [608, 525] width 50 height 24
click at [606, 537] on body "[DATE] - [DATE] Refresh Quick Links Only With Activity AOG Maint [GEOGRAPHIC_DA…" at bounding box center [382, 285] width 764 height 570
click at [607, 540] on button at bounding box center [607, 539] width 5 height 5
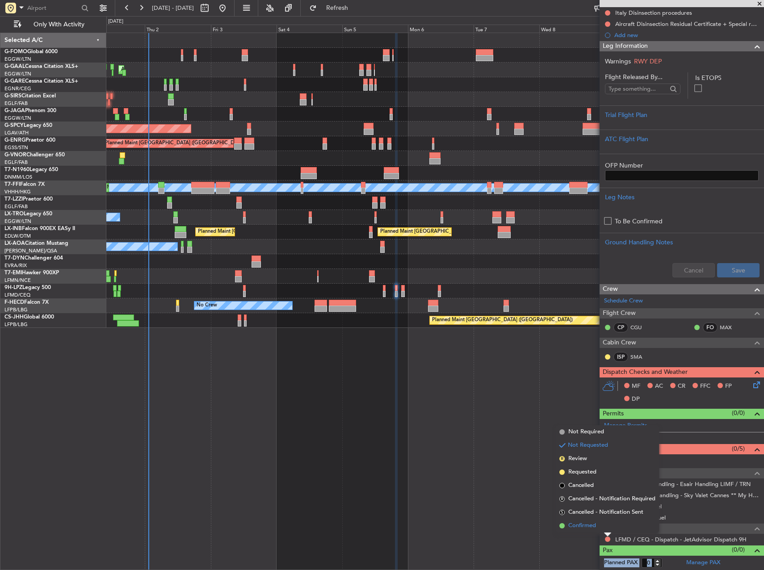
click at [609, 526] on li "Confirmed" at bounding box center [607, 525] width 103 height 13
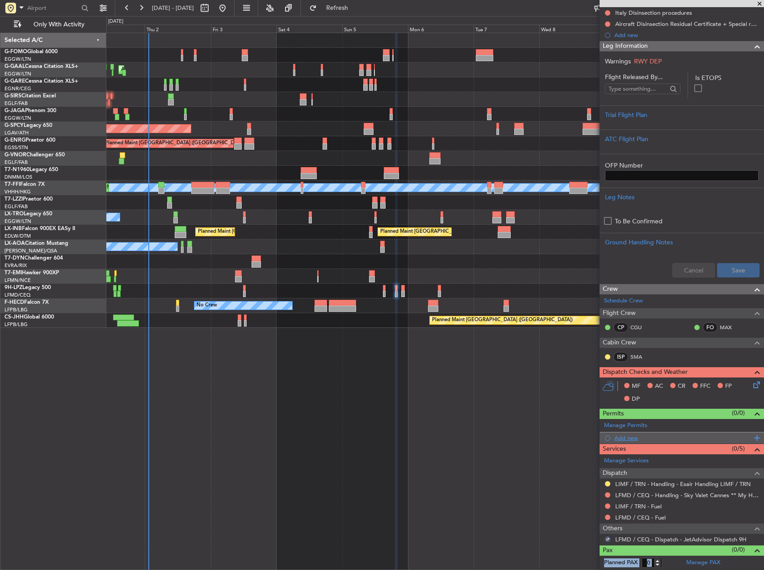
click at [627, 438] on div "Add new" at bounding box center [682, 438] width 137 height 8
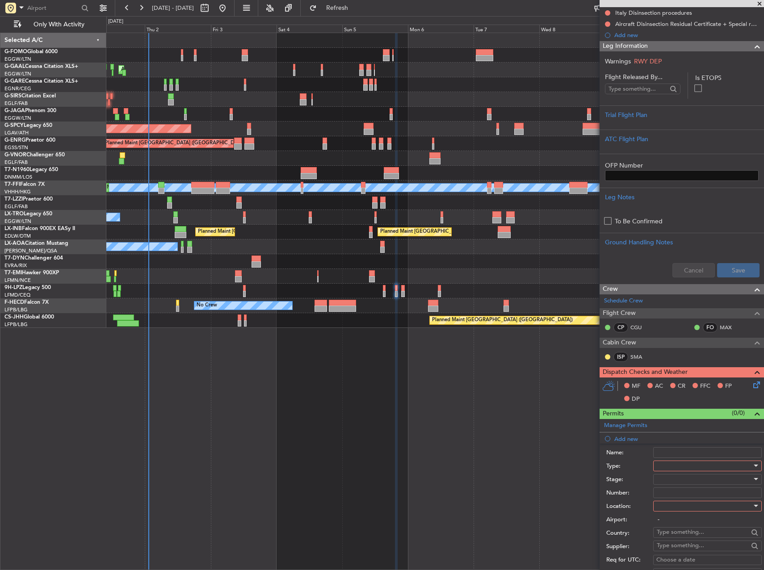
click at [673, 464] on div at bounding box center [704, 465] width 95 height 13
click at [667, 517] on span "PPR" at bounding box center [704, 510] width 94 height 13
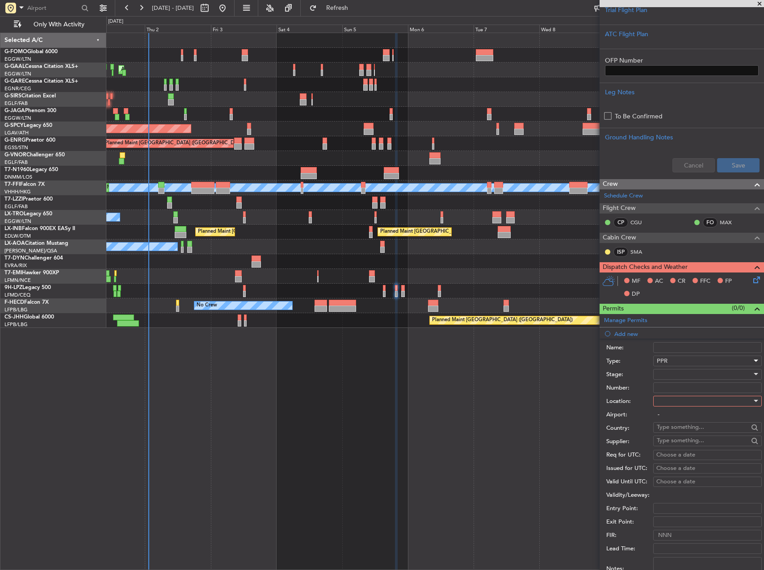
scroll to position [258, 0]
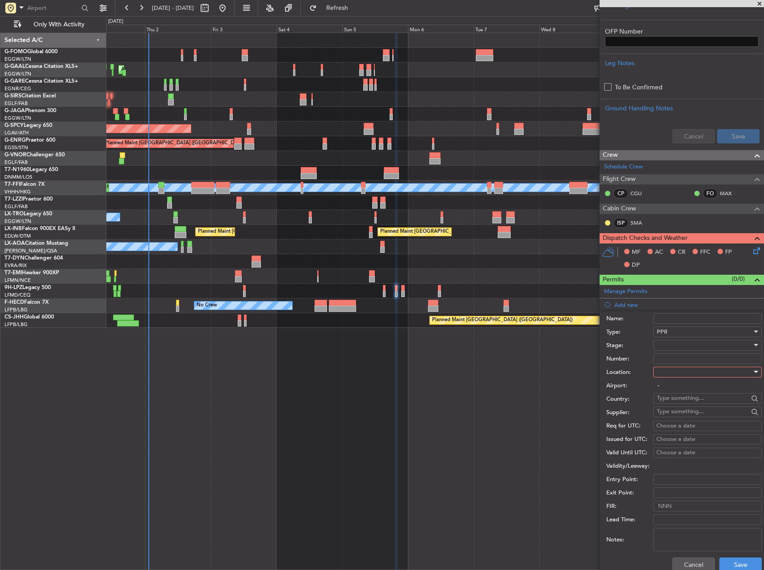
click at [676, 375] on div at bounding box center [704, 371] width 95 height 13
click at [678, 415] on span "Arrival" at bounding box center [704, 416] width 94 height 13
type input "LIMF / TRN"
click at [668, 344] on div at bounding box center [704, 345] width 95 height 13
click at [681, 403] on span "Requested" at bounding box center [704, 403] width 94 height 13
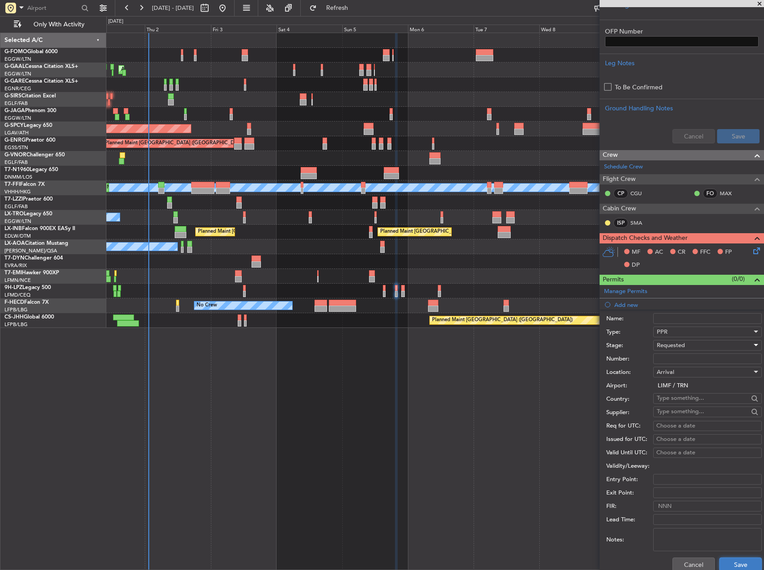
click at [730, 566] on button "Save" at bounding box center [740, 565] width 42 height 14
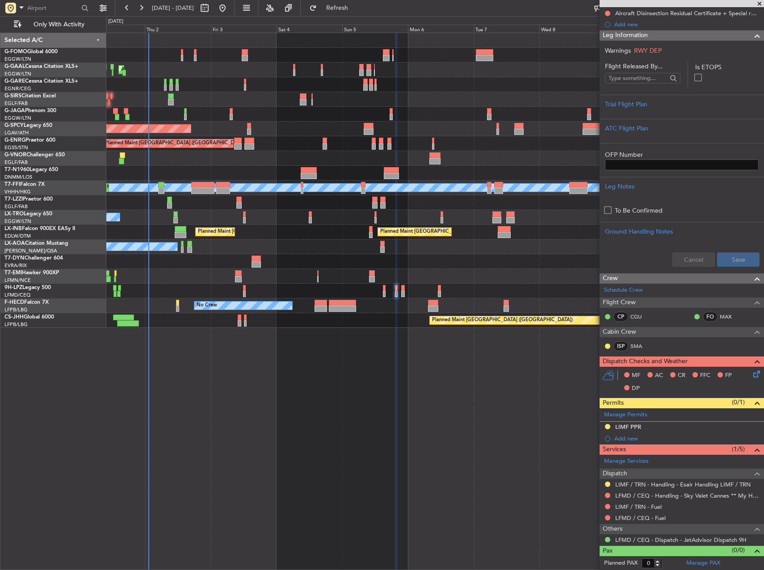
scroll to position [135, 0]
click at [637, 425] on div "LIMF PPR" at bounding box center [628, 427] width 26 height 8
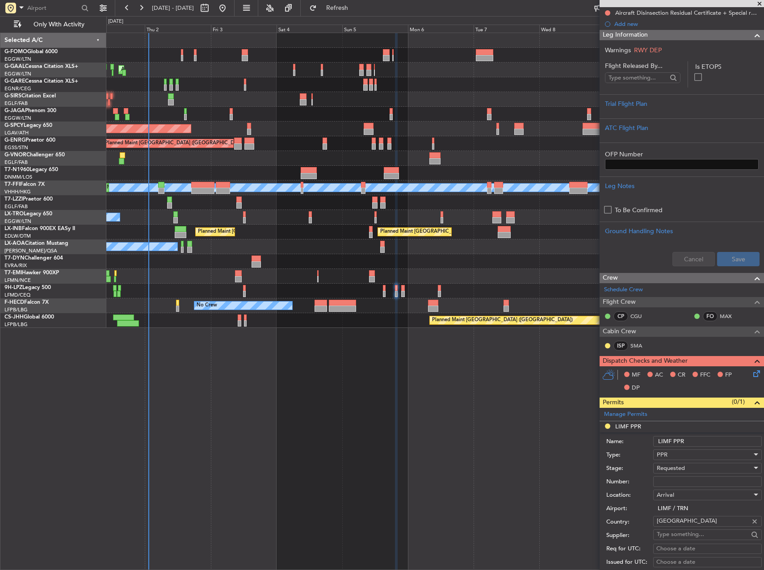
click at [711, 441] on input "LIMF PPR" at bounding box center [707, 441] width 109 height 11
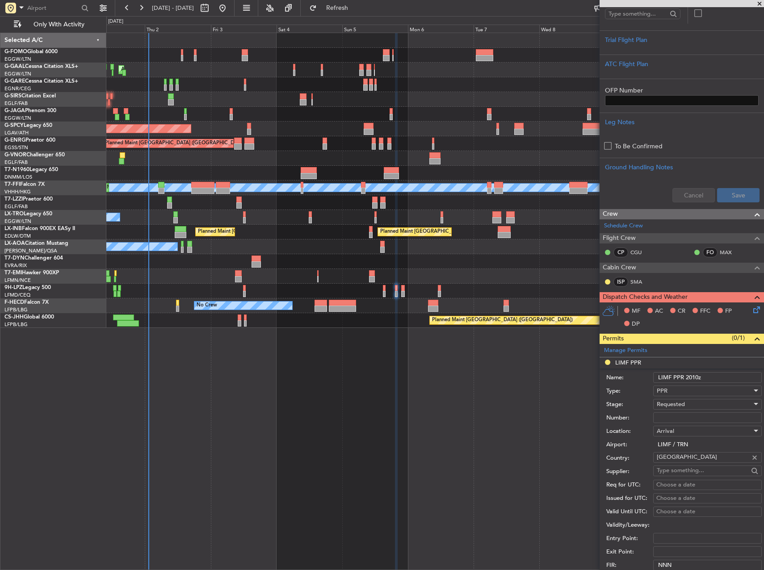
scroll to position [269, 0]
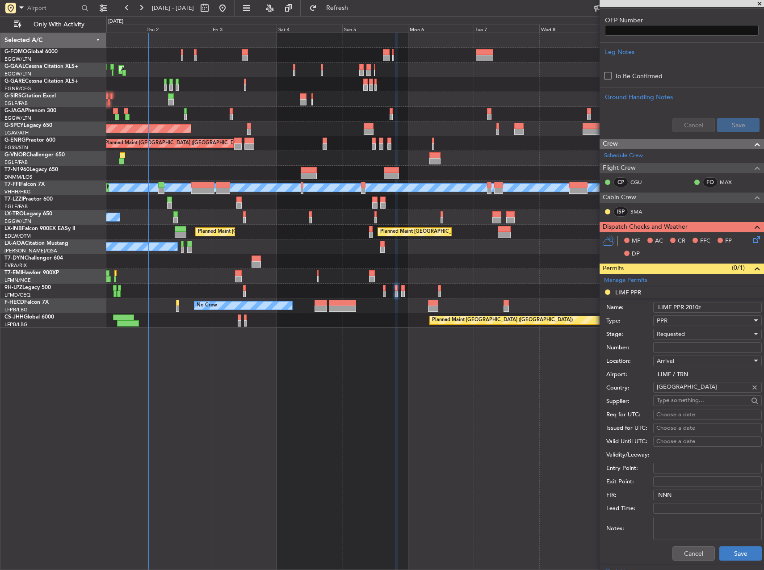
type input "LIMF PPR 2010z"
click at [736, 555] on button "Save" at bounding box center [740, 553] width 42 height 14
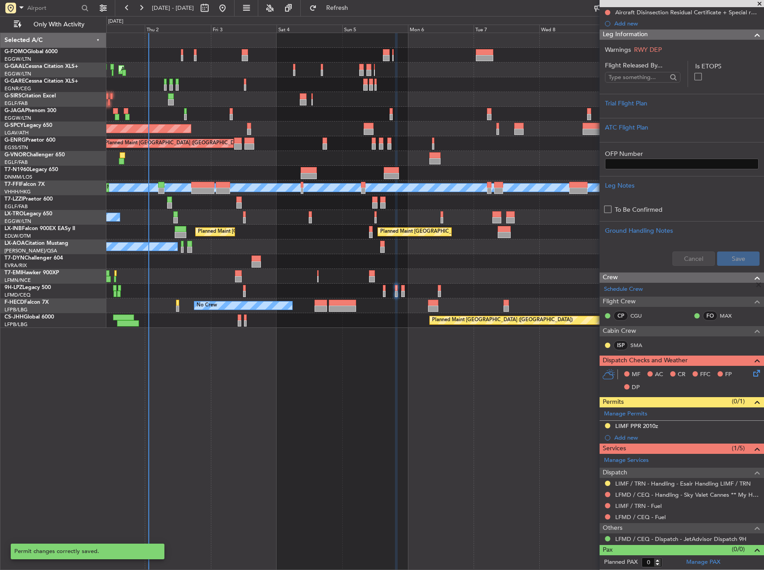
scroll to position [135, 0]
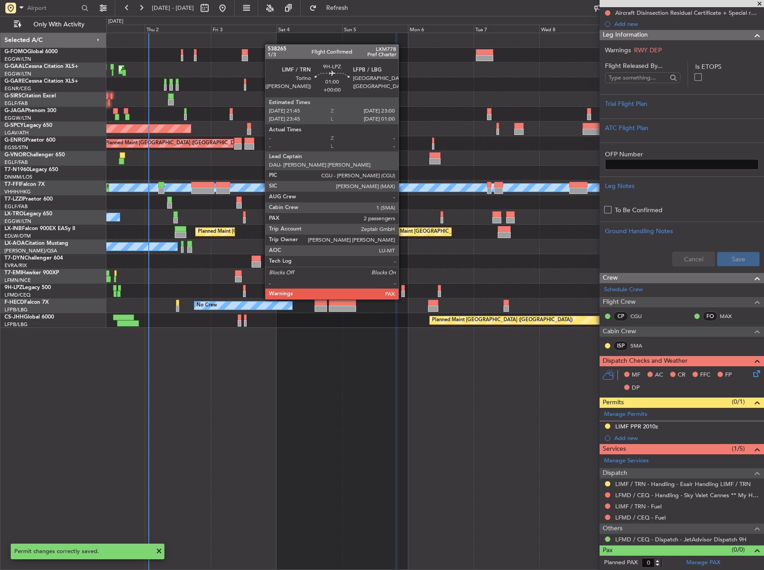
click at [403, 290] on div at bounding box center [403, 288] width 4 height 6
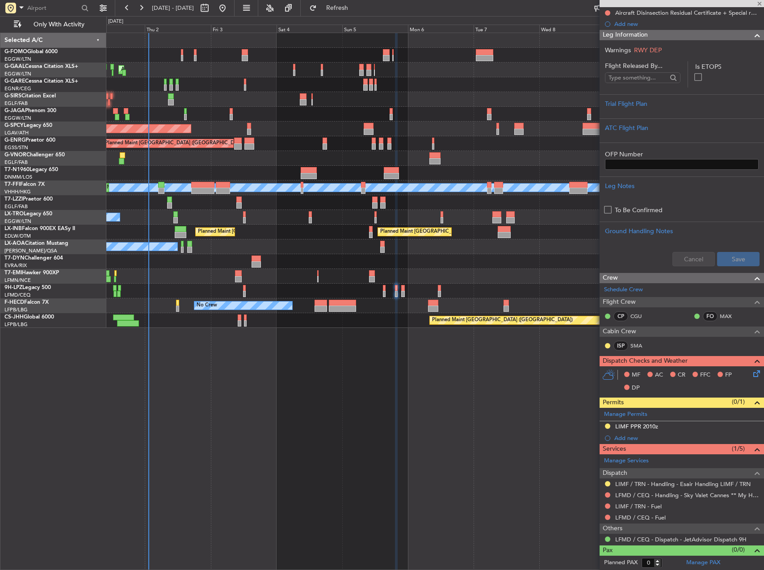
type input "2"
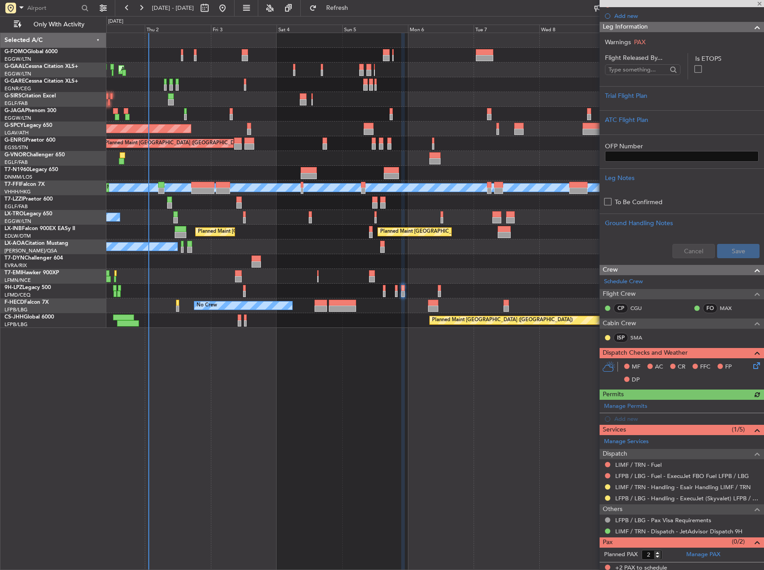
scroll to position [124, 0]
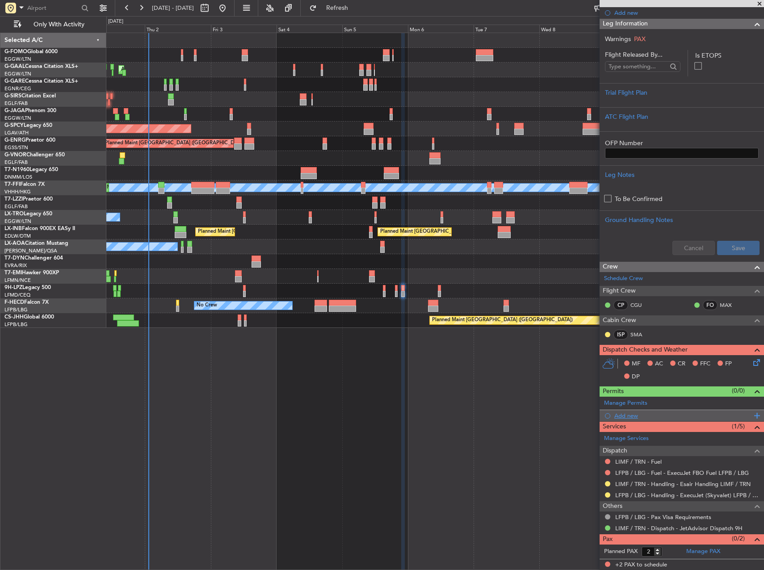
click at [625, 416] on div "Add new" at bounding box center [682, 416] width 137 height 8
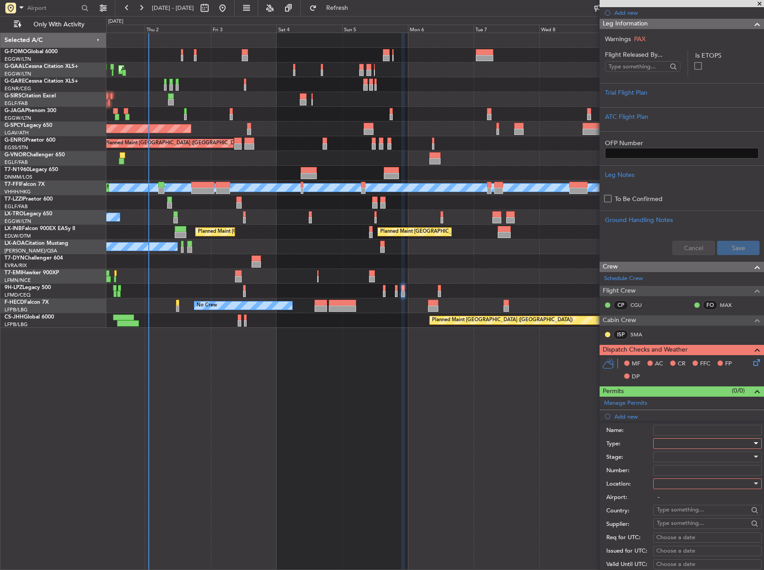
click at [697, 444] on div at bounding box center [704, 443] width 95 height 13
click at [681, 491] on span "PPR" at bounding box center [704, 487] width 94 height 13
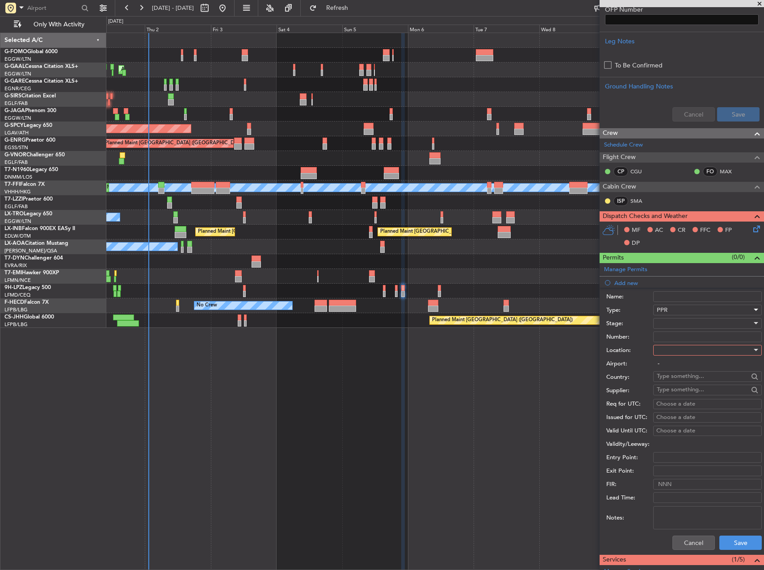
scroll to position [258, 0]
click at [691, 328] on div at bounding box center [704, 322] width 95 height 13
click at [697, 382] on span "Requested" at bounding box center [704, 380] width 94 height 13
click at [684, 354] on div at bounding box center [704, 349] width 95 height 13
click at [688, 372] on span "Departure" at bounding box center [704, 367] width 94 height 13
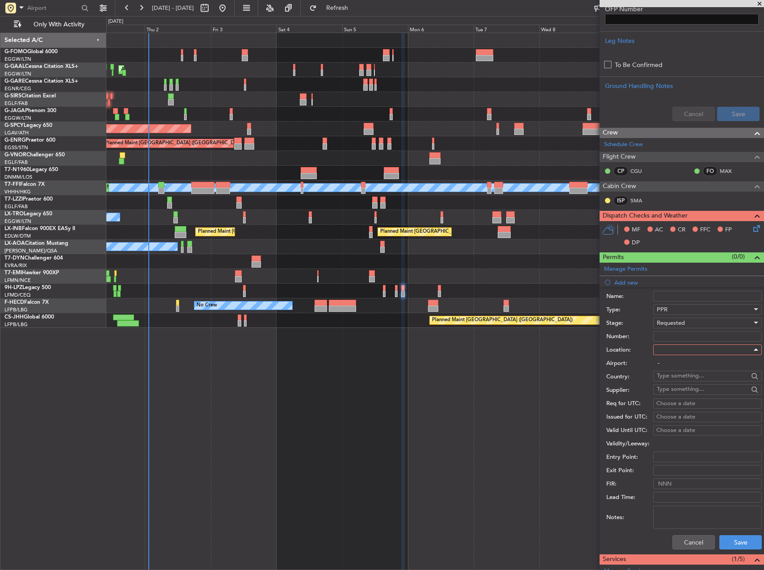
type input "LIMF / TRN"
click at [736, 542] on button "Save" at bounding box center [740, 542] width 42 height 14
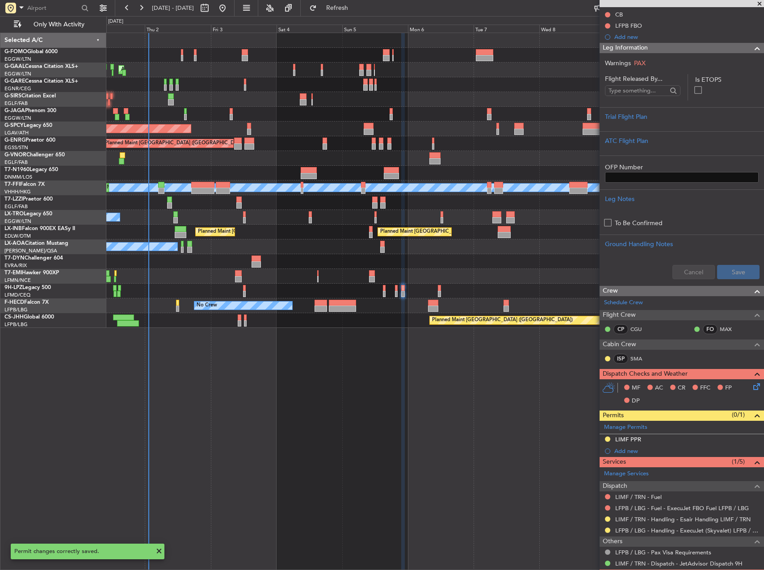
scroll to position [135, 0]
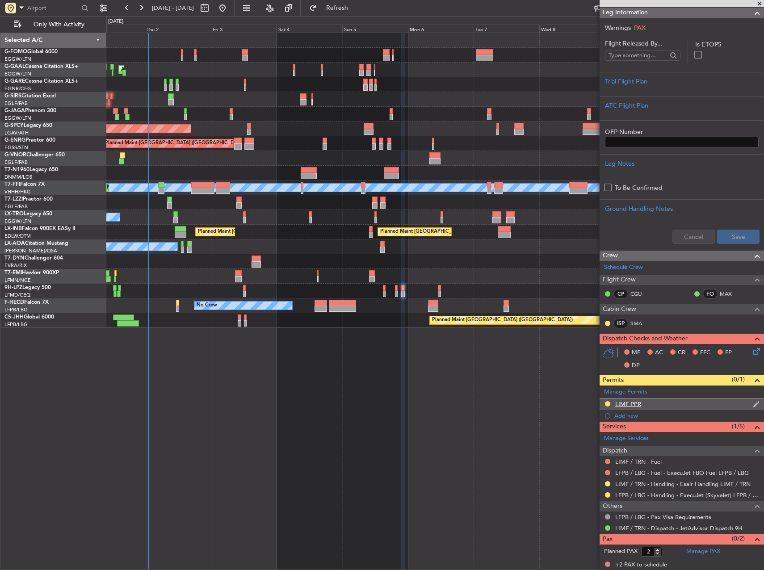
click at [640, 401] on div "LIMF PPR" at bounding box center [628, 404] width 26 height 8
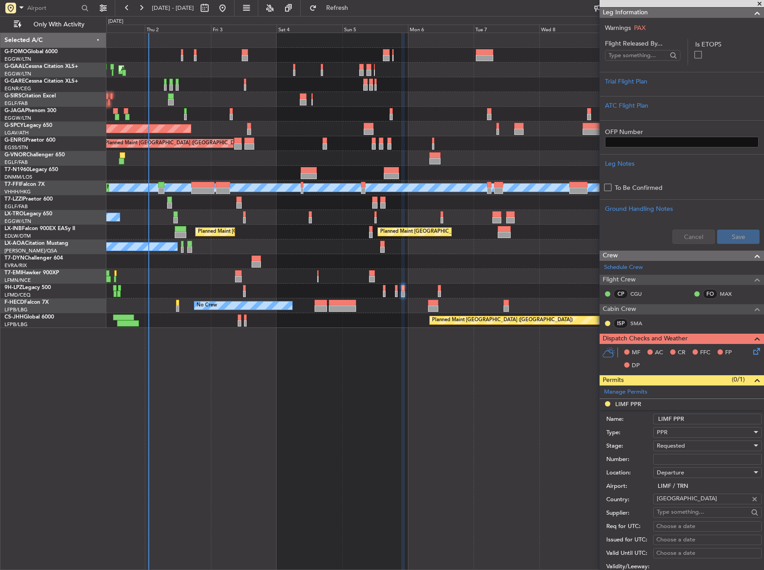
click at [693, 419] on input "LIMF PPR" at bounding box center [707, 419] width 109 height 11
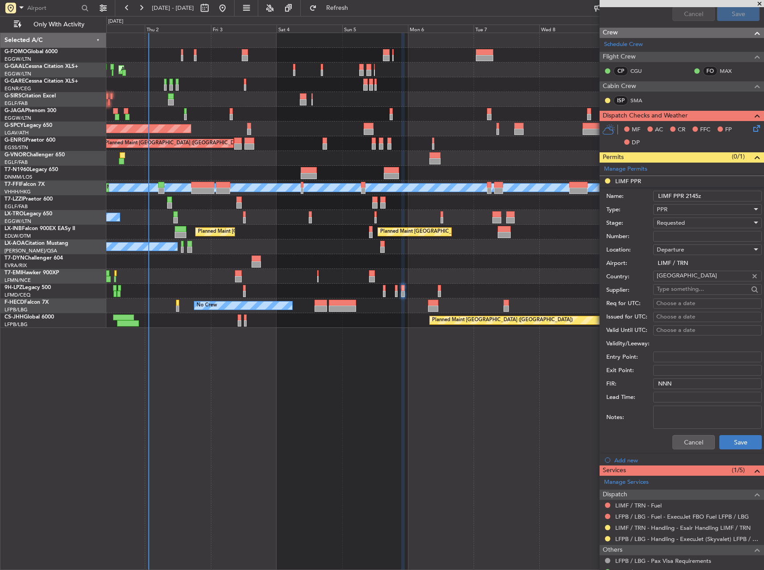
scroll to position [359, 0]
type input "LIMF PPR 2145z"
click at [722, 438] on button "Save" at bounding box center [740, 442] width 42 height 14
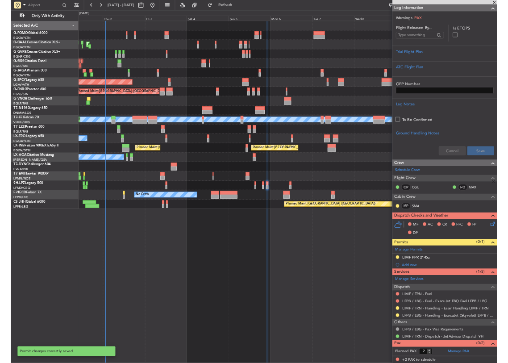
scroll to position [135, 0]
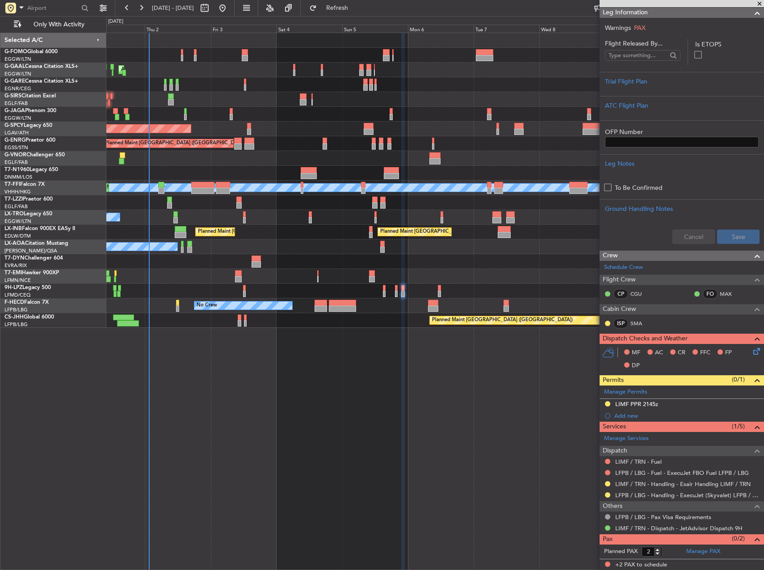
click at [439, 449] on div "AOG Maint Dusseldorf Owner Owner Planned [GEOGRAPHIC_DATA] Planned Maint [GEOGR…" at bounding box center [435, 301] width 658 height 537
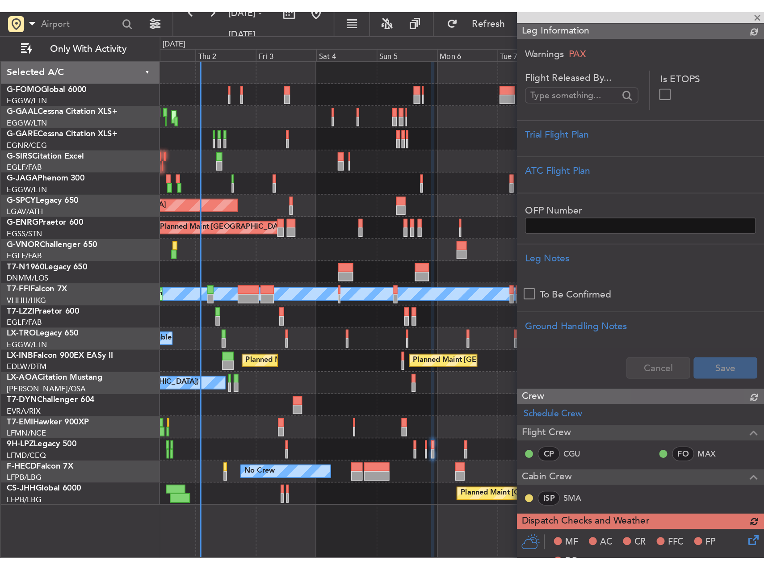
scroll to position [133, 0]
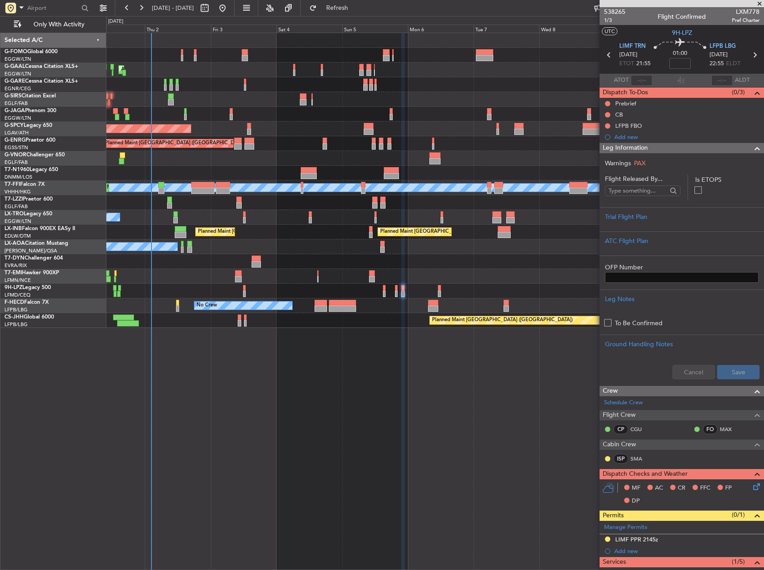
scroll to position [133, 0]
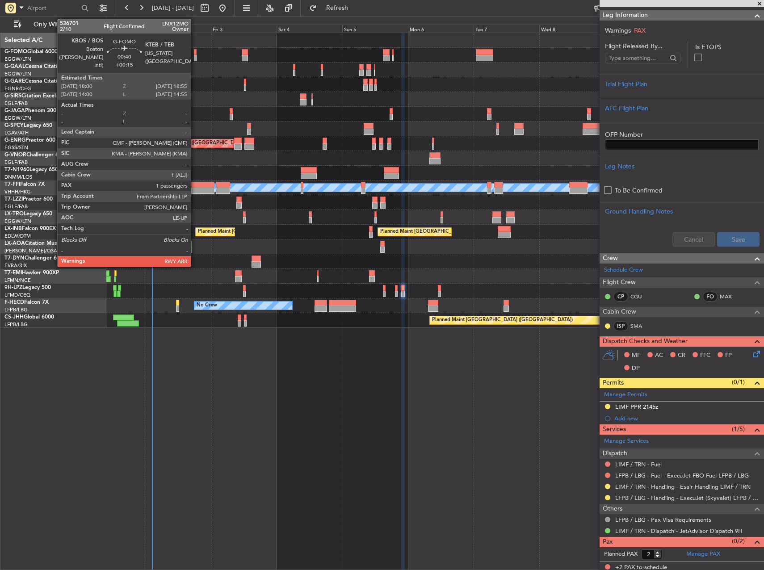
click at [195, 55] on div at bounding box center [195, 58] width 3 height 6
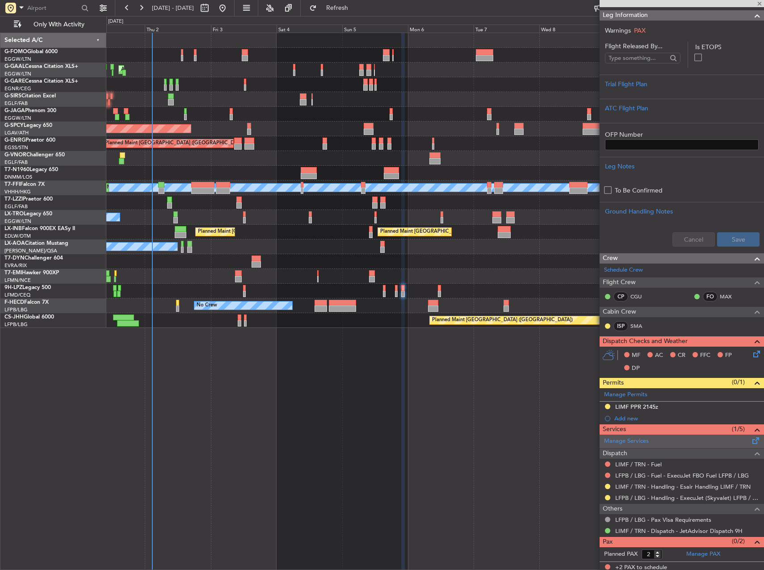
type input "+00:15"
type input "1"
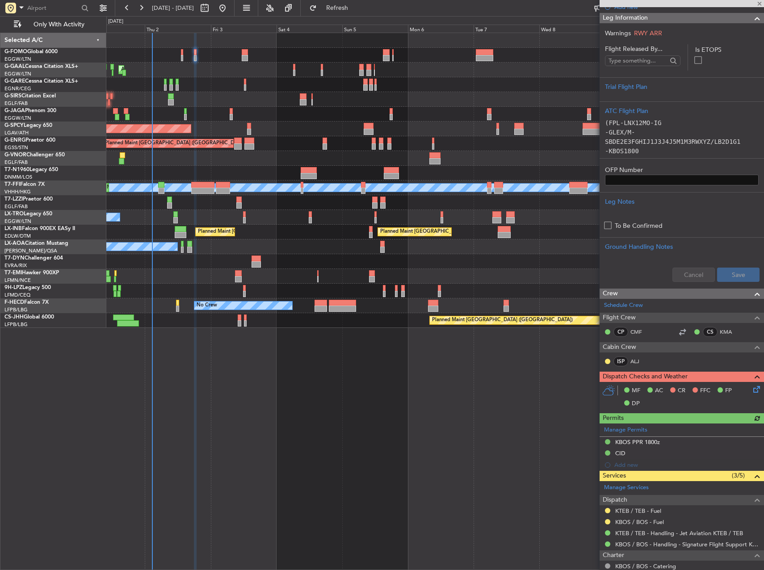
scroll to position [255, 0]
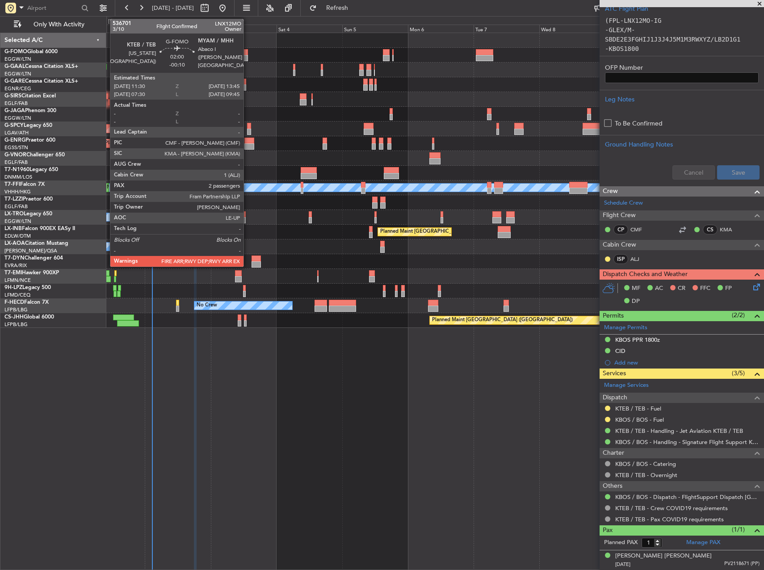
click at [248, 55] on div at bounding box center [245, 58] width 6 height 6
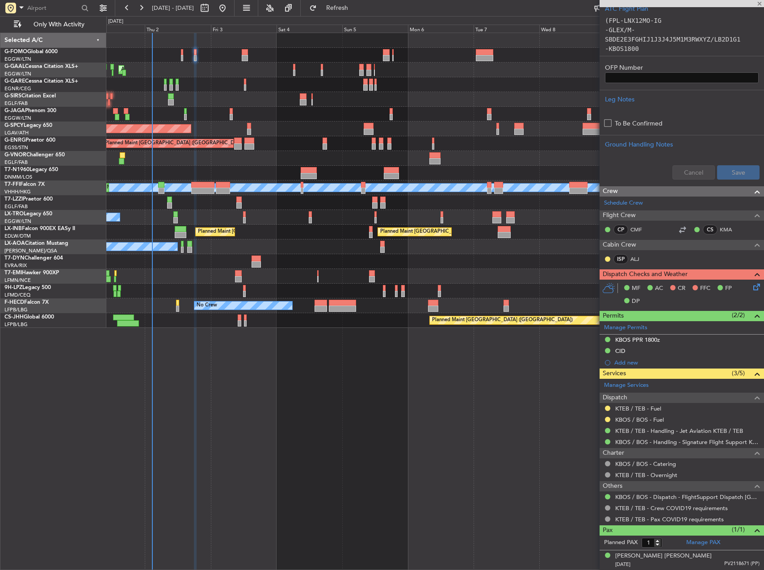
type input "-00:10"
type input "2"
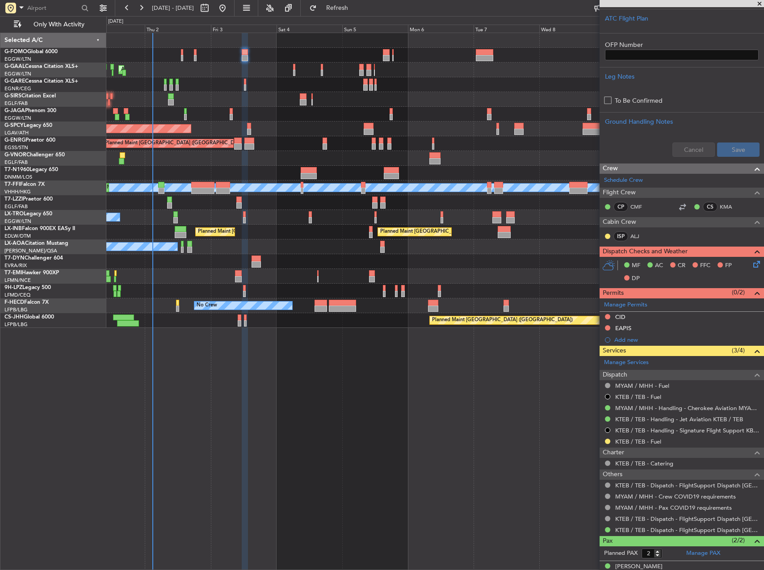
scroll to position [331, 0]
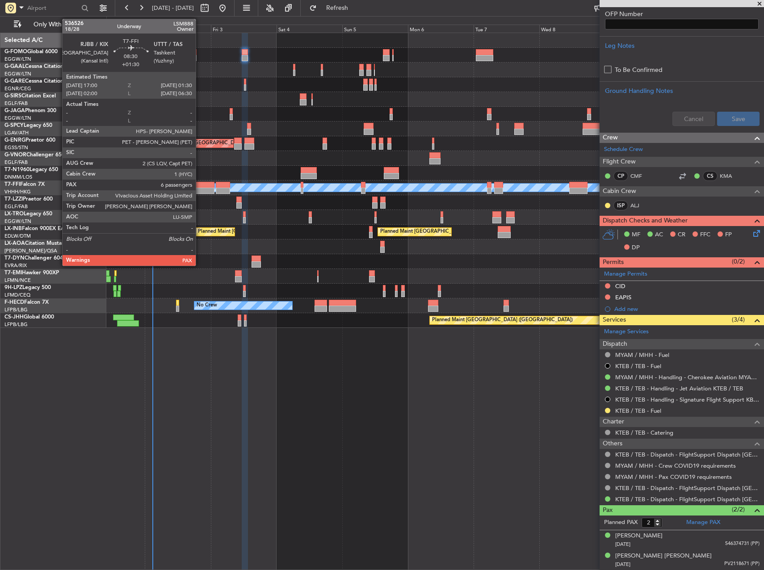
click at [193, 189] on div at bounding box center [203, 191] width 24 height 6
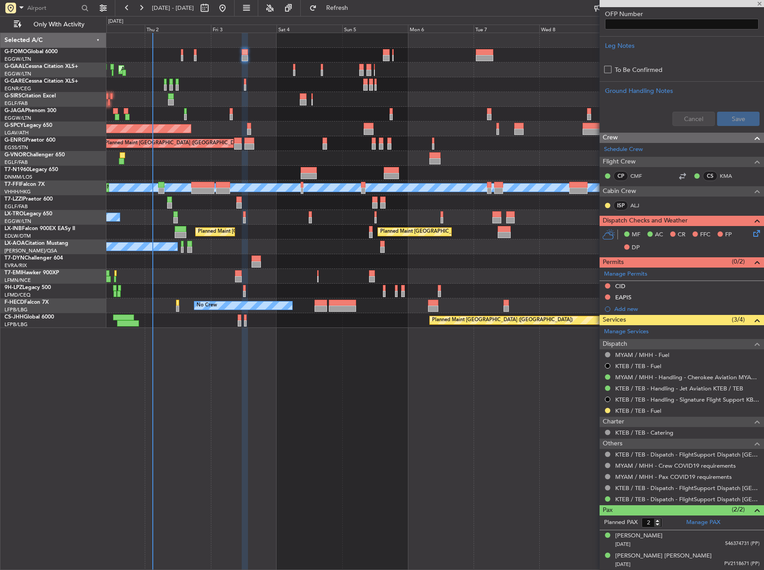
type input "+01:30"
type input "6"
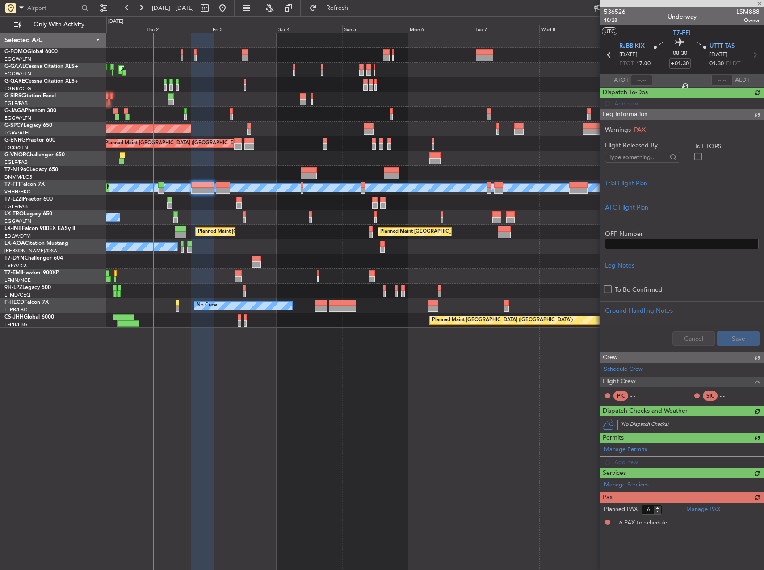
scroll to position [0, 0]
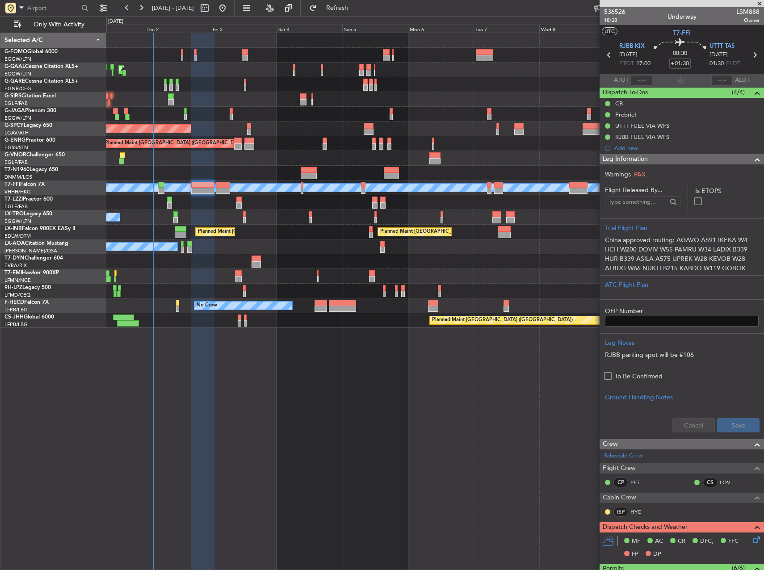
click at [476, 454] on div "AOG Maint Dusseldorf Owner Owner Planned Maint Dusseldorf Planned Maint Bremen …" at bounding box center [435, 301] width 658 height 537
